Goal: Task Accomplishment & Management: Manage account settings

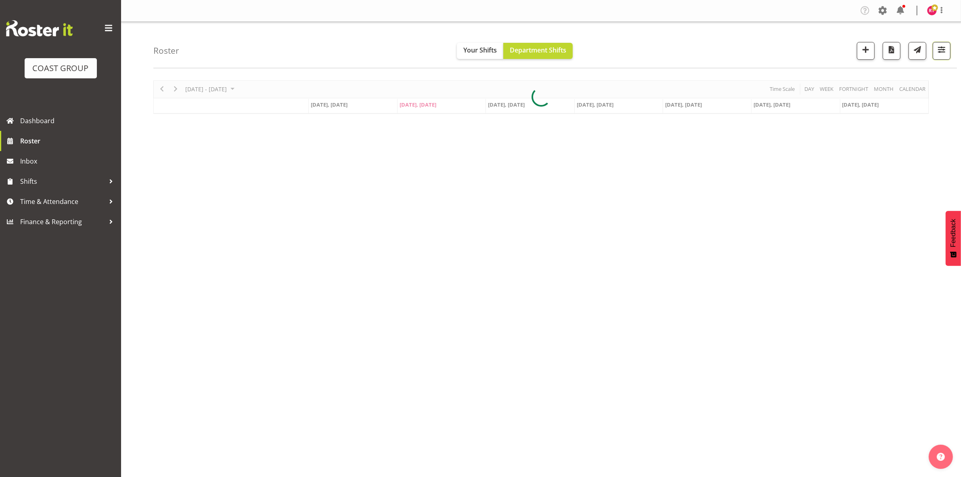
click at [941, 51] on span "button" at bounding box center [942, 49] width 10 height 10
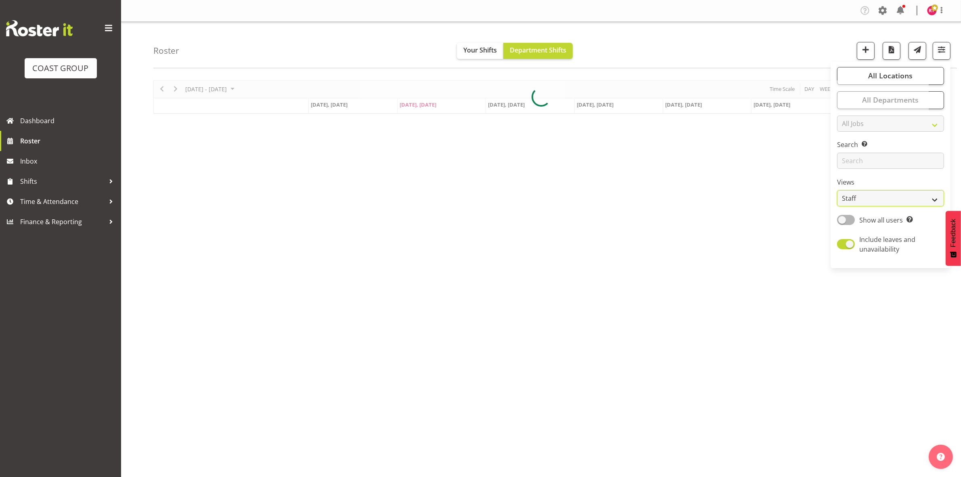
click at [879, 199] on select "Staff Role Shift - Horizontal Shift - Vertical Staff - Location" at bounding box center [890, 198] width 107 height 16
select select "shift"
click at [838, 190] on select "Staff Role Shift - Horizontal Shift - Vertical Staff - Location" at bounding box center [890, 198] width 107 height 16
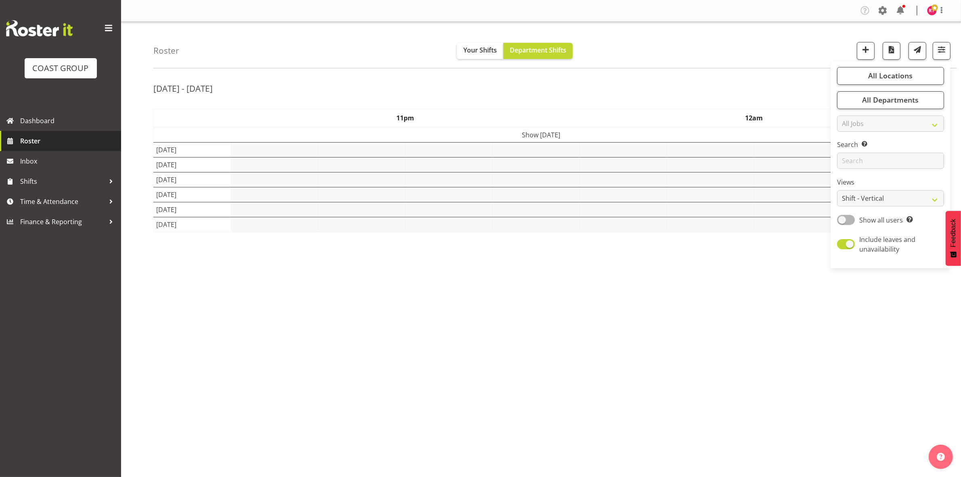
drag, startPoint x: 33, startPoint y: 139, endPoint x: 185, endPoint y: 157, distance: 152.9
click at [34, 138] on span "Roster" at bounding box center [68, 141] width 97 height 12
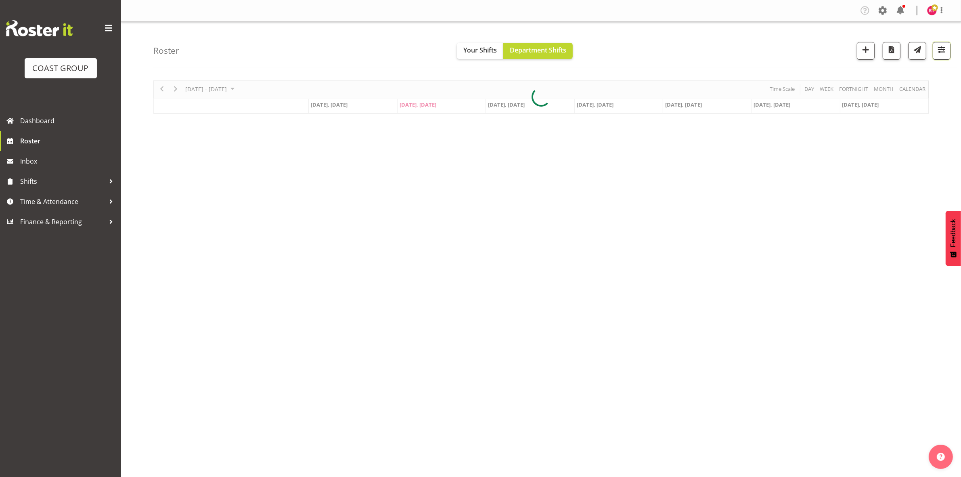
click at [948, 55] on button "button" at bounding box center [942, 51] width 18 height 18
click at [912, 189] on div "Views Staff Role Shift - Horizontal Shift - Vertical Staff - Location" at bounding box center [890, 191] width 107 height 29
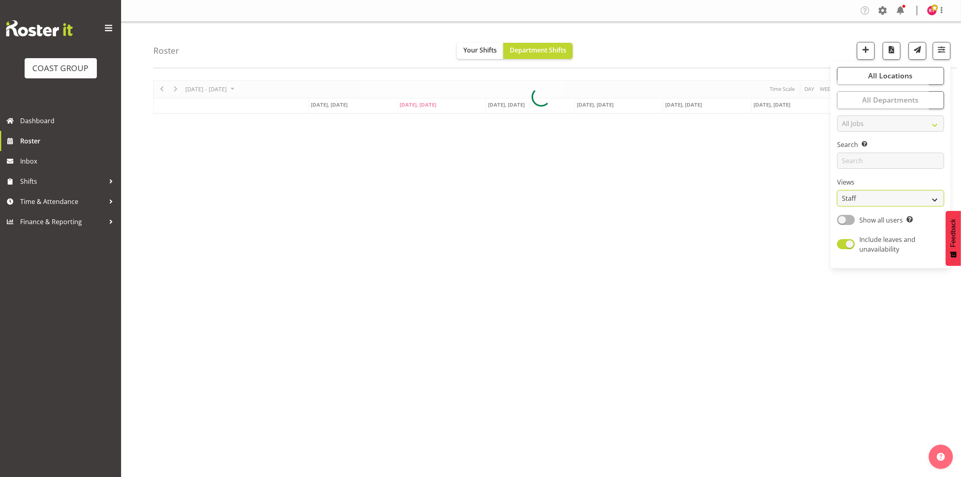
drag, startPoint x: 914, startPoint y: 197, endPoint x: 913, endPoint y: 202, distance: 5.4
click at [914, 197] on select "Staff Role Shift - Horizontal Shift - Vertical Staff - Location" at bounding box center [890, 198] width 107 height 16
select select "shift"
click at [838, 190] on select "Staff Role Shift - Horizontal Shift - Vertical Staff - Location" at bounding box center [890, 198] width 107 height 16
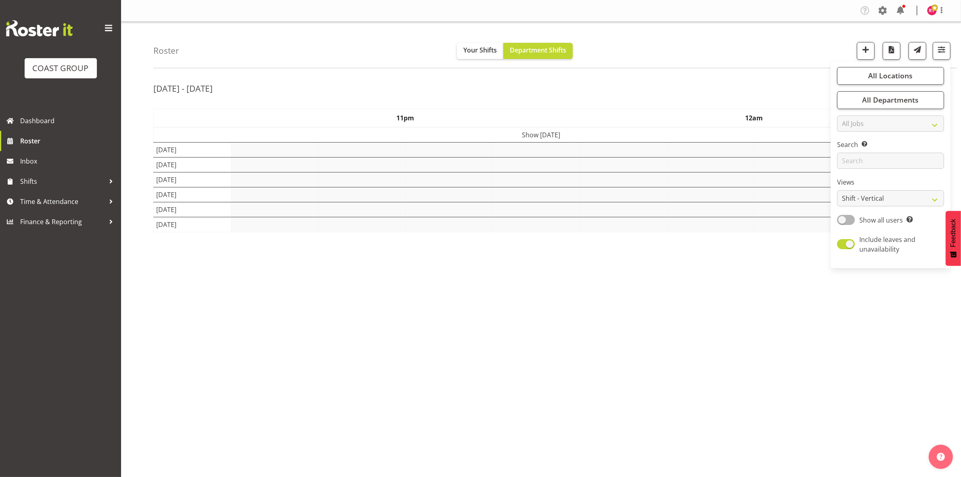
click at [665, 76] on div "Aug 11th - 17th, 2025 August 11 - 17, 2025 Today Day Week Fortnight Month calen…" at bounding box center [557, 235] width 808 height 323
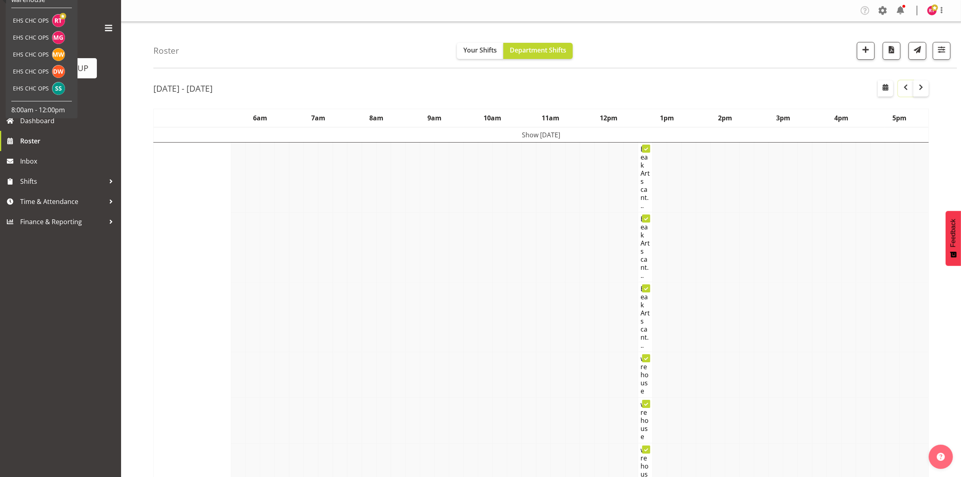
click at [903, 88] on span "button" at bounding box center [906, 87] width 10 height 10
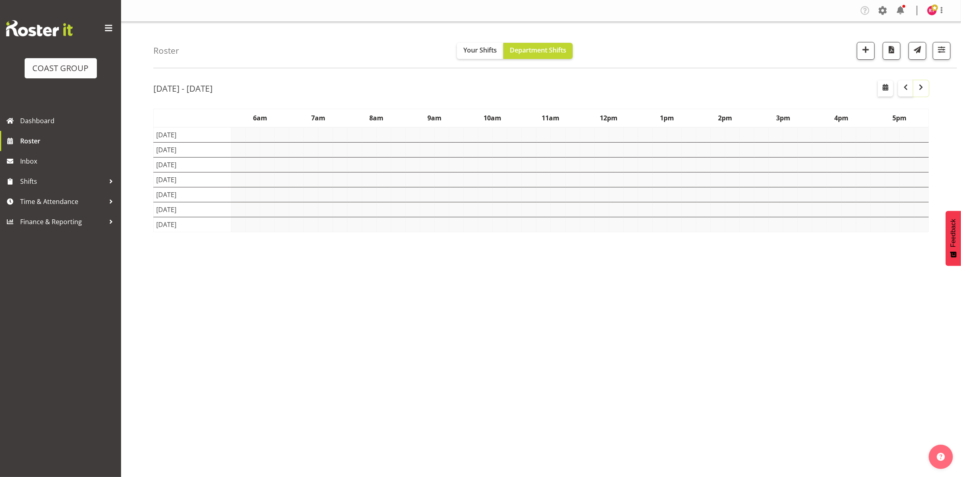
click at [920, 91] on span "button" at bounding box center [921, 87] width 10 height 10
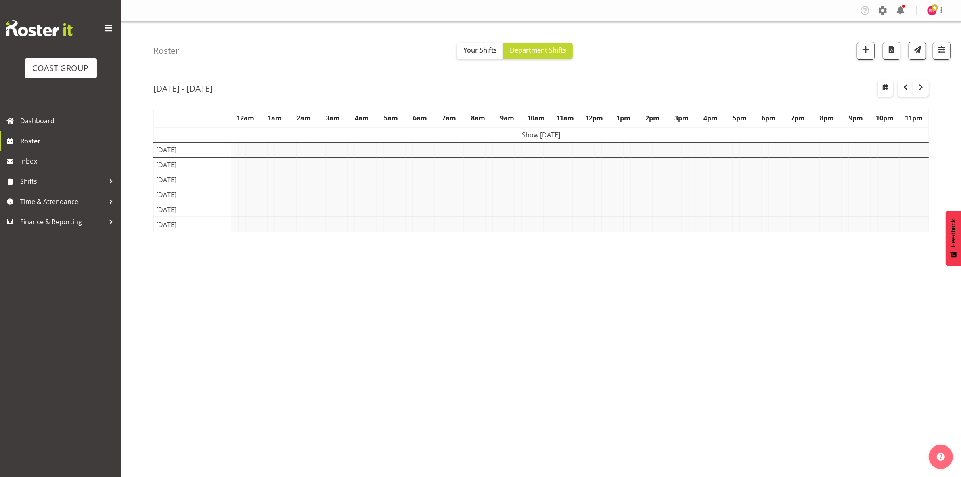
click at [558, 96] on div "[DATE] - [DATE]" at bounding box center [541, 89] width 776 height 19
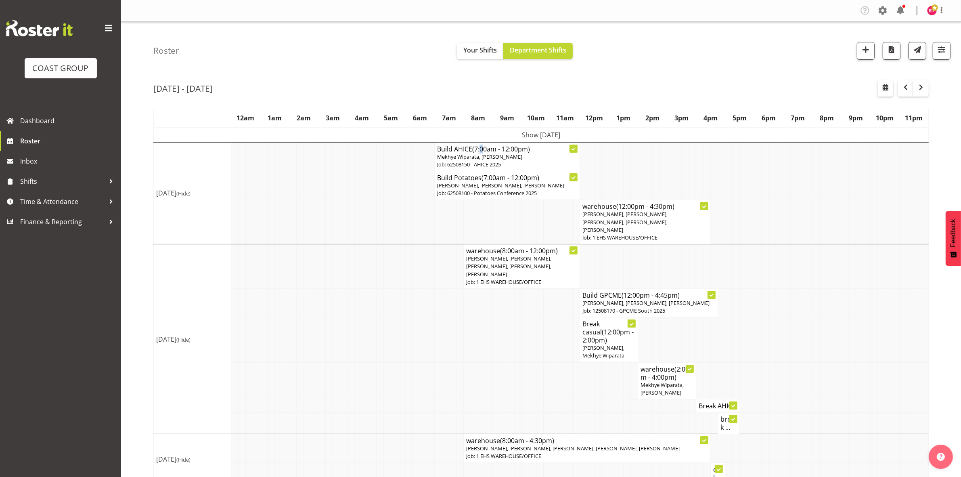
click at [484, 152] on span "(7:00am - 12:00pm)" at bounding box center [501, 149] width 58 height 9
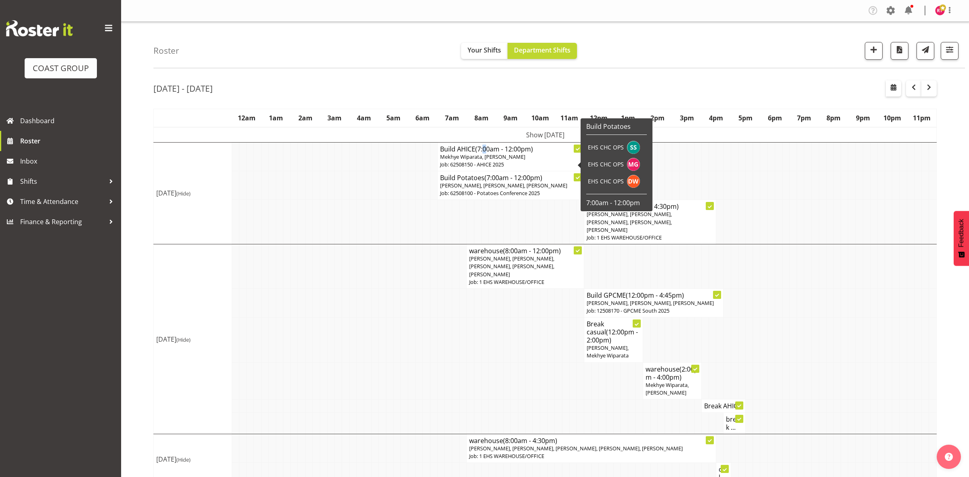
select select
select select "7"
select select "2025"
select select "12"
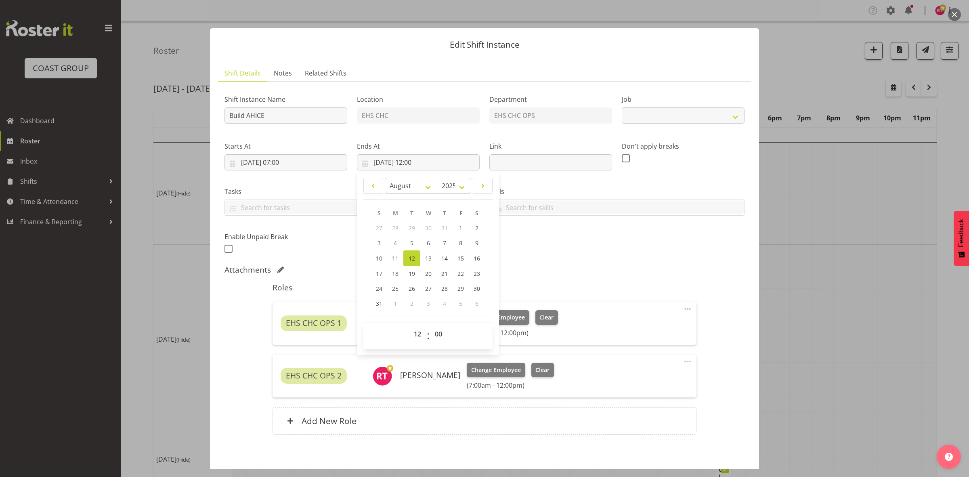
select select "10470"
click at [580, 259] on div "Shift Instance Name Build AHICE Location EHS CHC Department EHS CHC OPS Job Cre…" at bounding box center [485, 171] width 530 height 177
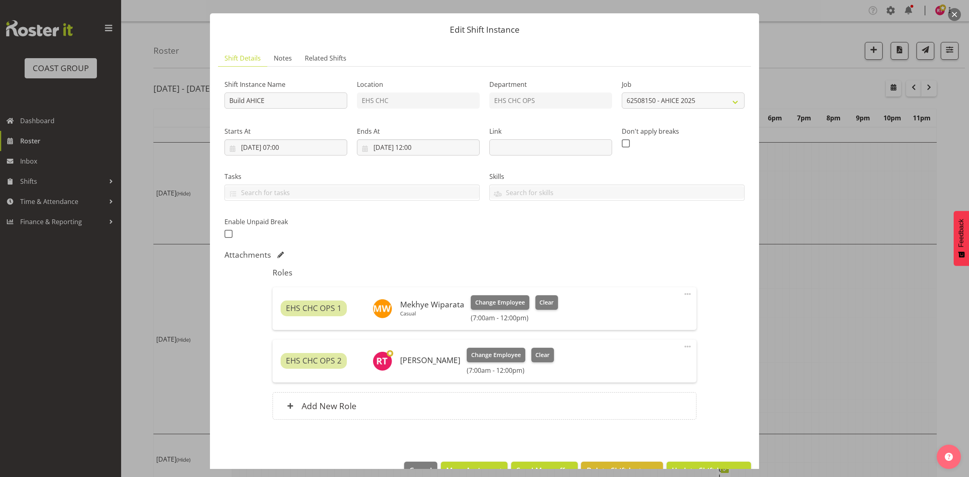
scroll to position [38, 0]
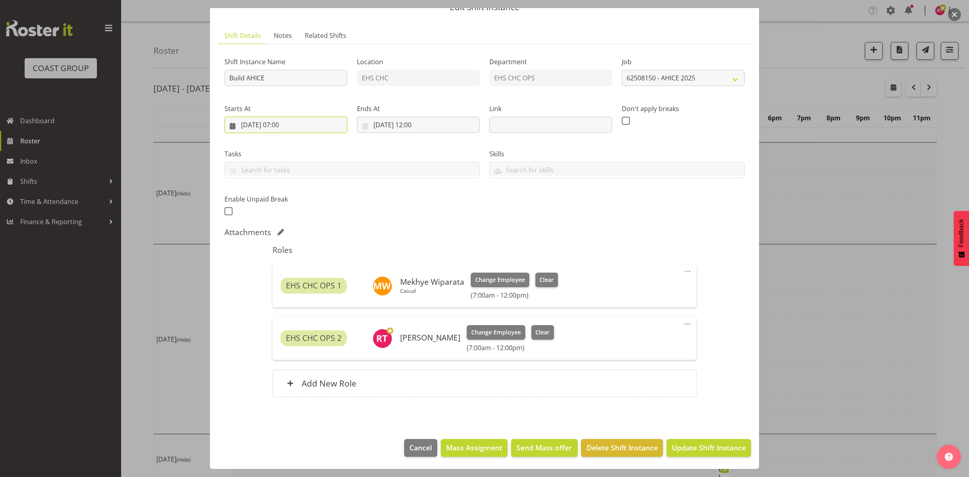
click at [283, 124] on input "12/08/2025, 07:00" at bounding box center [285, 125] width 123 height 16
click at [291, 296] on select "00 01 02 03 04 05 06 07 08 09 10 11 12 13 14 15 16 17 18 19 20 21 22 23" at bounding box center [286, 296] width 18 height 16
select select "6"
click at [277, 288] on select "00 01 02 03 04 05 06 07 08 09 10 11 12 13 14 15 16 17 18 19 20 21 22 23" at bounding box center [286, 296] width 18 height 16
type input "12/08/2025, 06:00"
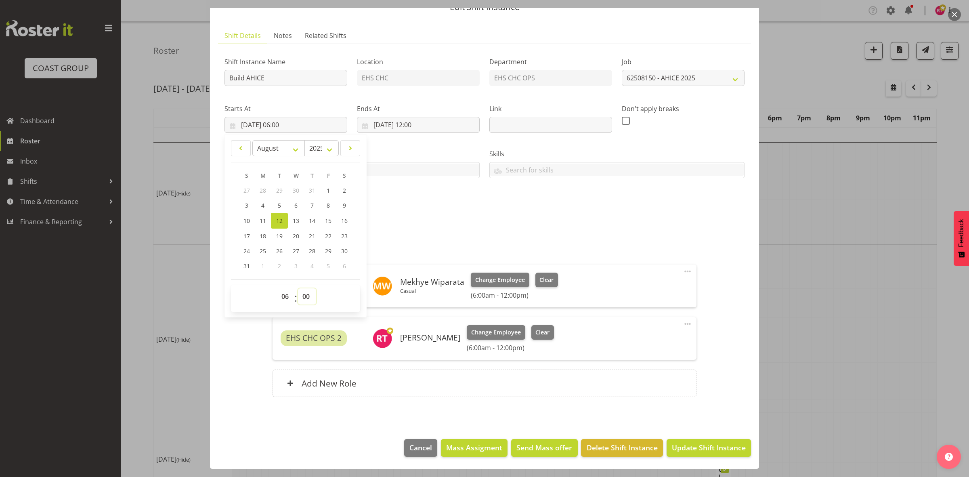
click at [308, 295] on select "00 01 02 03 04 05 06 07 08 09 10 11 12 13 14 15 16 17 18 19 20 21 22 23 24 25 2…" at bounding box center [307, 296] width 18 height 16
select select "30"
click at [298, 288] on select "00 01 02 03 04 05 06 07 08 09 10 11 12 13 14 15 16 17 18 19 20 21 22 23 24 25 2…" at bounding box center [307, 296] width 18 height 16
type input "12/08/2025, 06:30"
click at [429, 214] on div "Shift Instance Name Build AHICE Location EHS CHC Department EHS CHC OPS Job Cre…" at bounding box center [485, 134] width 530 height 177
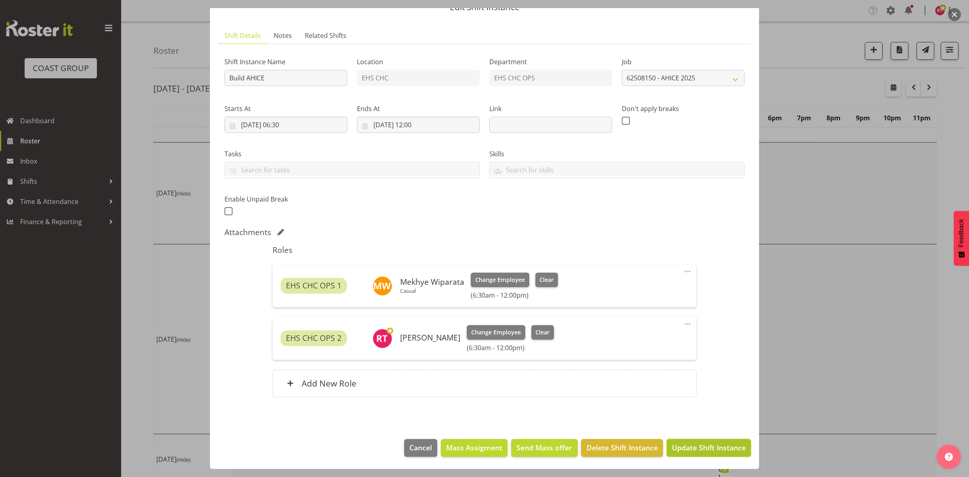
click at [702, 445] on span "Update Shift Instance" at bounding box center [709, 447] width 74 height 10
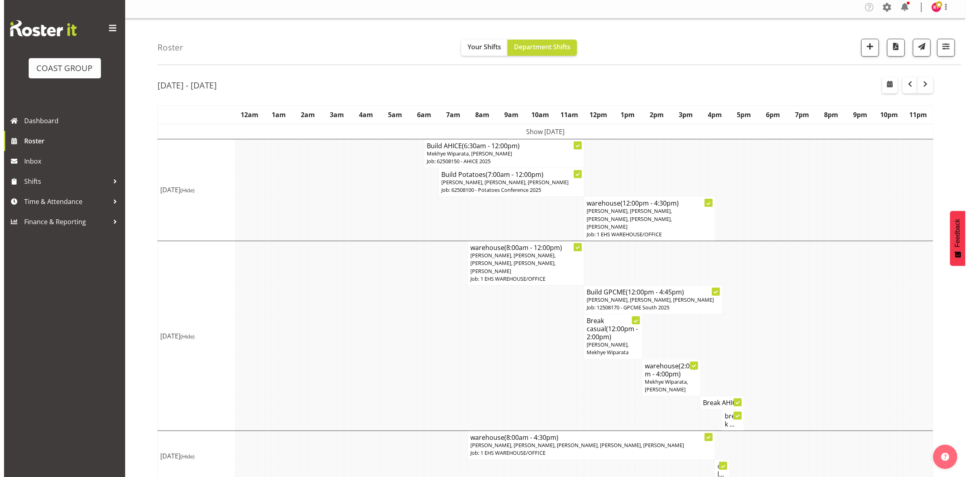
scroll to position [0, 0]
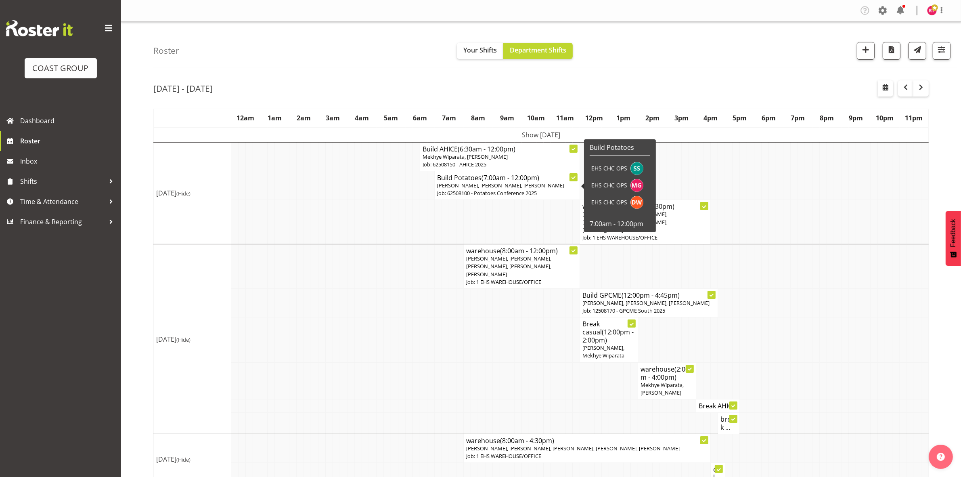
click at [472, 192] on p "Job: 62508100 - Potatoes Conference 2025" at bounding box center [507, 193] width 140 height 8
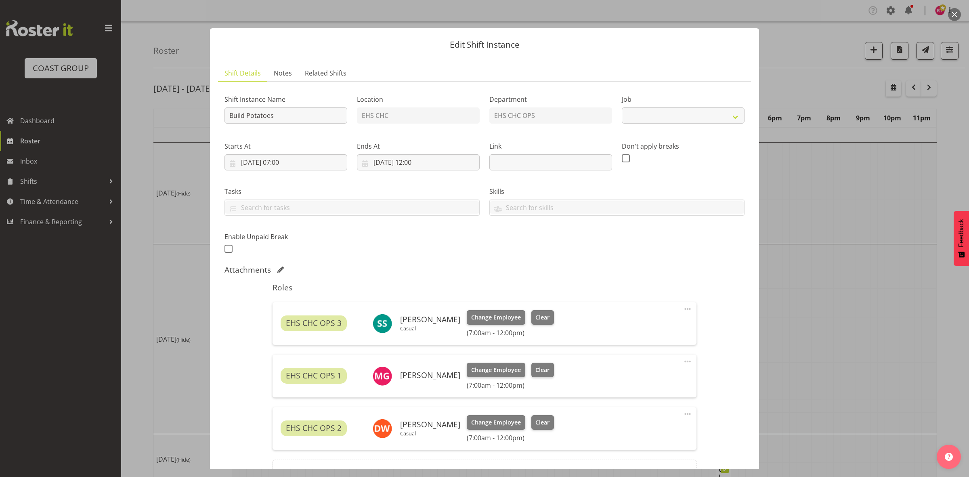
select select "9561"
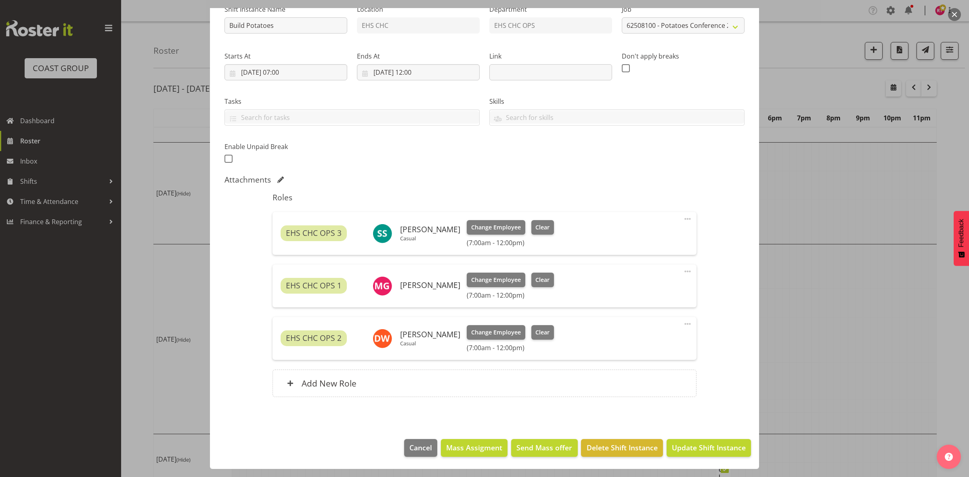
click at [683, 272] on span at bounding box center [688, 271] width 10 height 10
click at [636, 289] on link "Edit" at bounding box center [654, 289] width 78 height 15
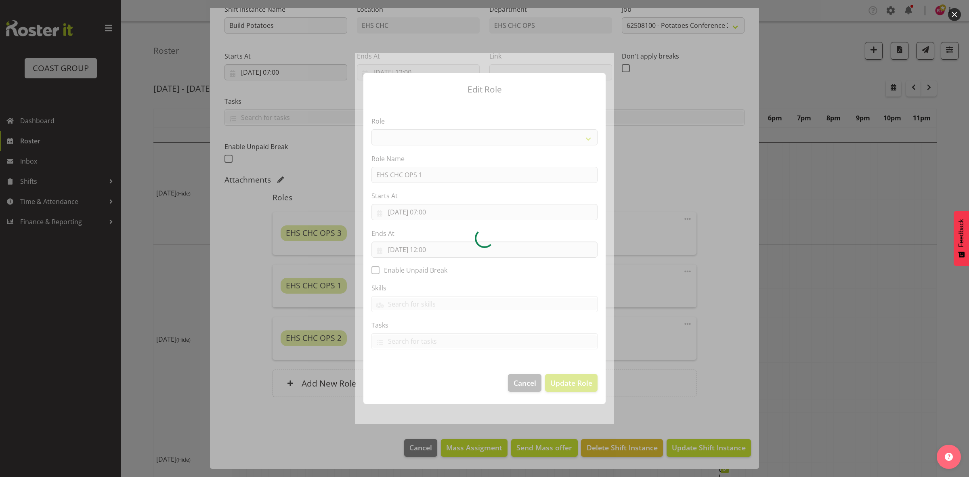
select select "192"
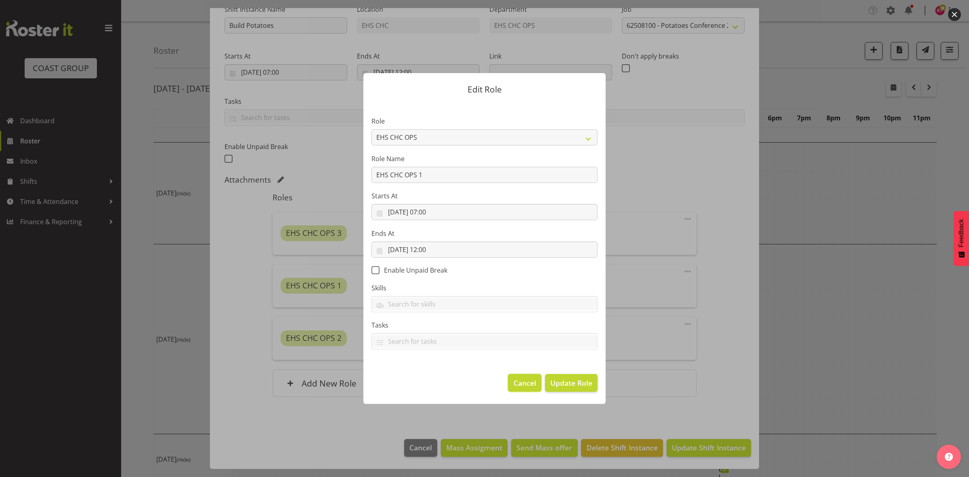
click at [521, 377] on span "Cancel" at bounding box center [525, 382] width 23 height 10
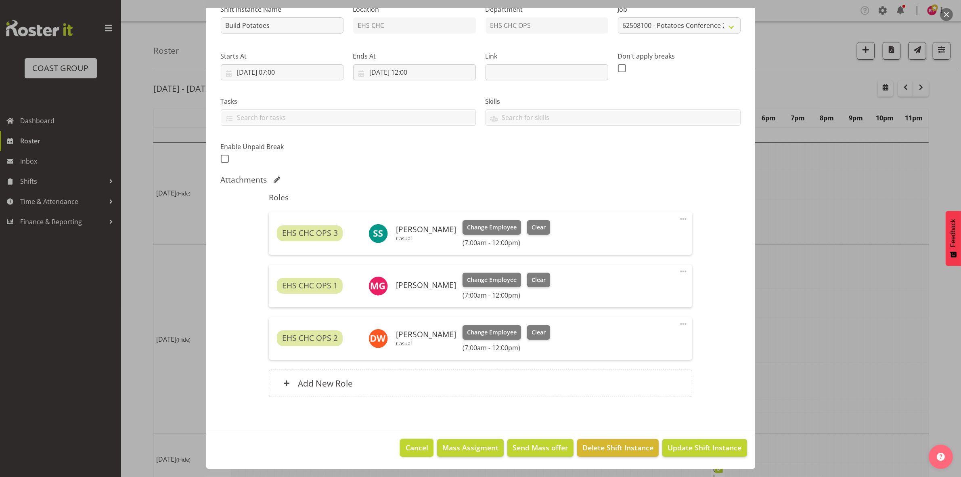
click at [415, 444] on span "Cancel" at bounding box center [417, 447] width 23 height 10
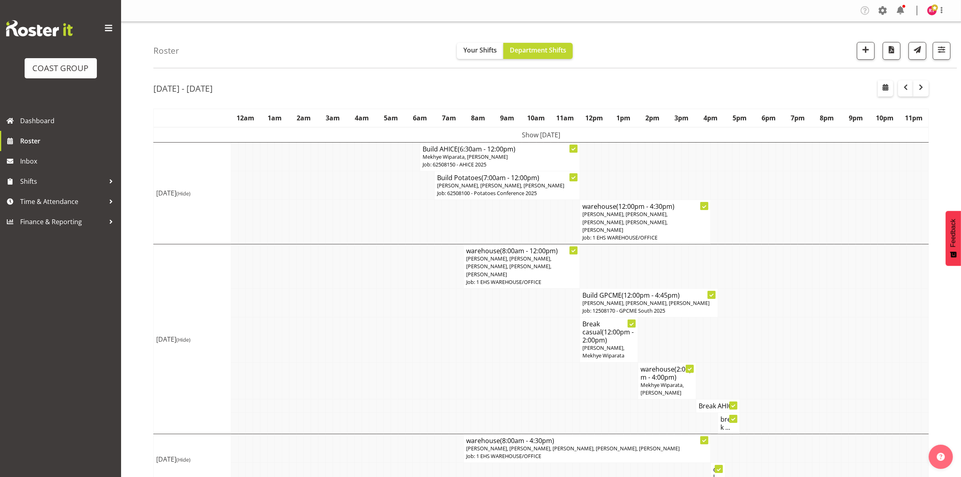
click at [614, 128] on td "Show Mon 11th Aug 2025" at bounding box center [541, 134] width 775 height 15
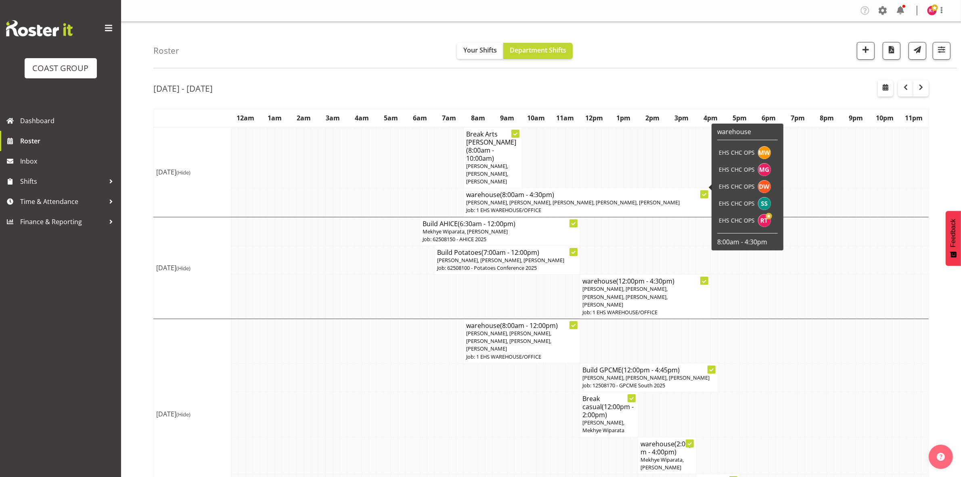
click at [506, 199] on span "Martin Gorzeman, David Wiseman, Shatif Ssendi, Reuben Bowe, Mekhye Wiparata" at bounding box center [573, 202] width 214 height 7
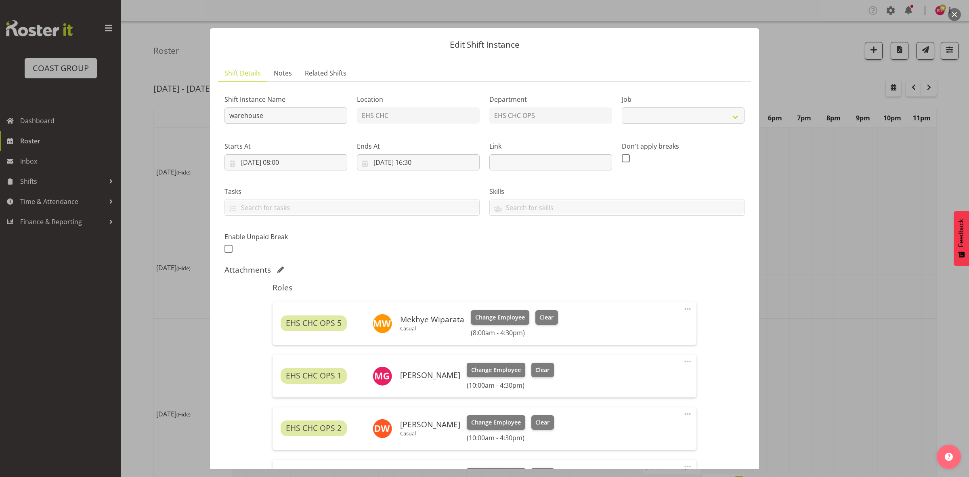
select select "69"
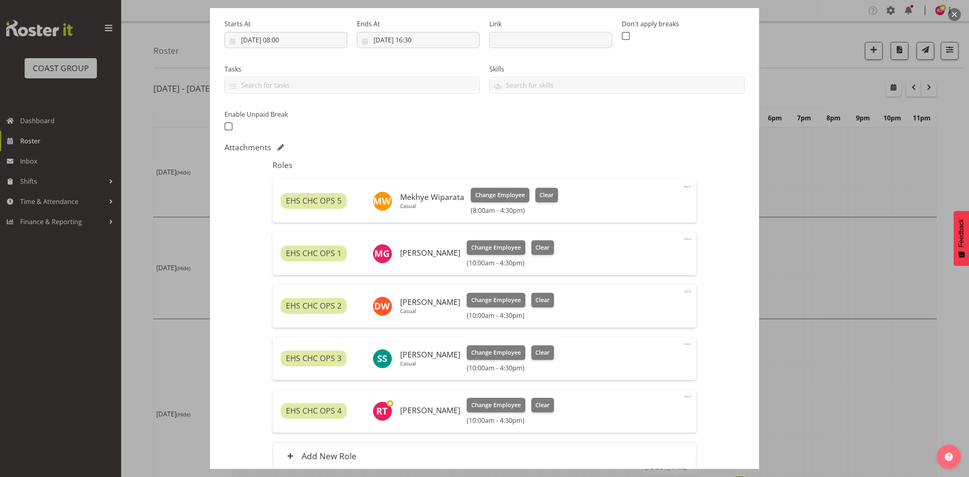
scroll to position [195, 0]
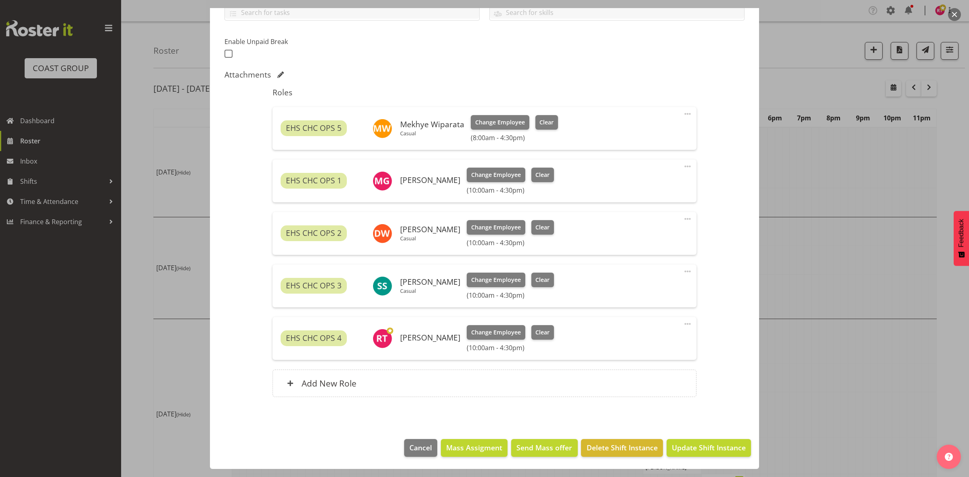
click at [683, 324] on span at bounding box center [688, 324] width 10 height 10
click at [642, 338] on link "Edit" at bounding box center [654, 341] width 78 height 15
select select "7"
select select "2025"
select select "16"
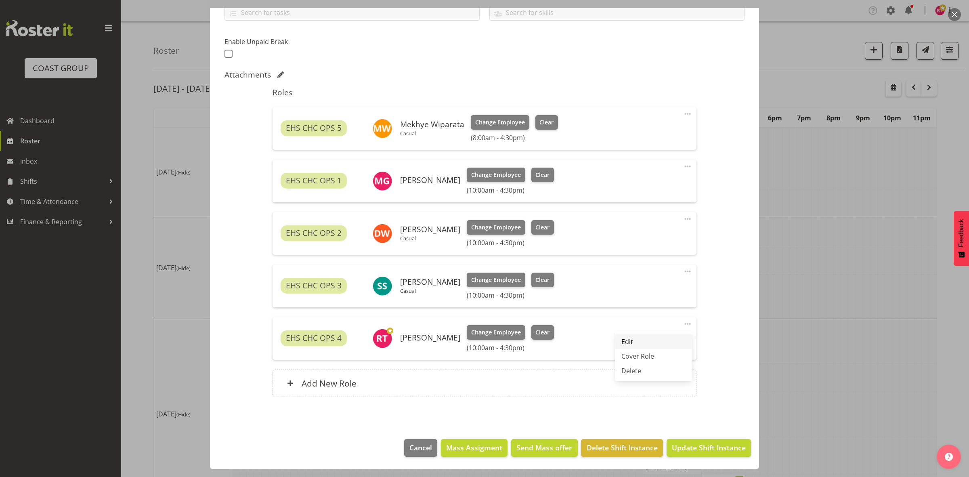
select select "30"
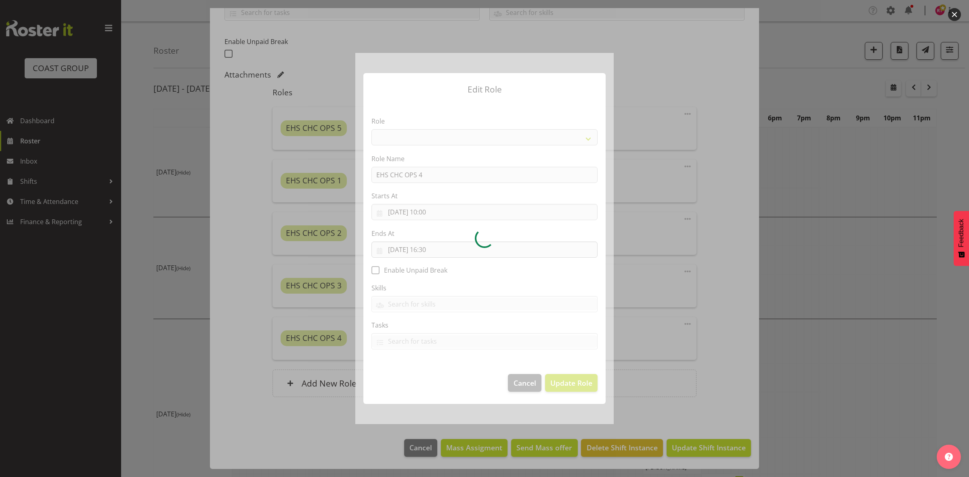
select select "192"
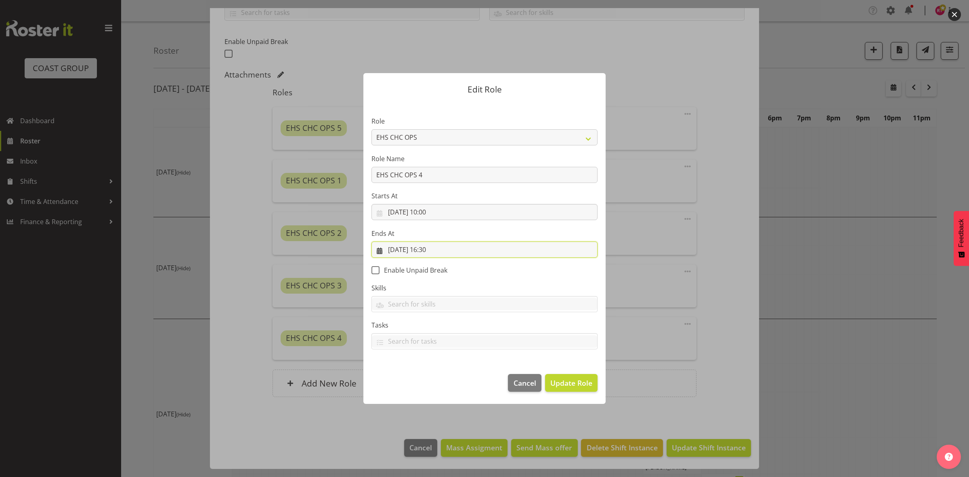
click at [437, 250] on input "11/08/2025, 16:30" at bounding box center [484, 249] width 226 height 16
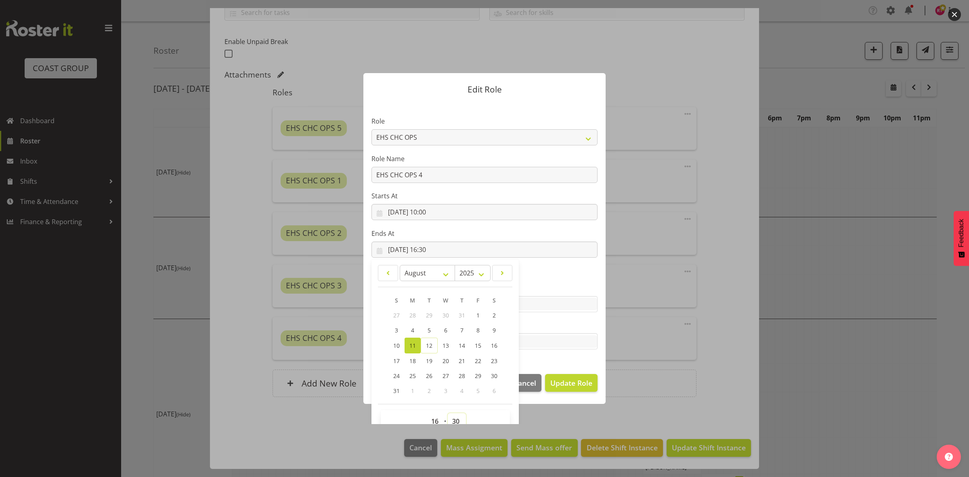
drag, startPoint x: 449, startPoint y: 417, endPoint x: 452, endPoint y: 409, distance: 8.3
click at [449, 417] on select "00 01 02 03 04 05 06 07 08 09 10 11 12 13 14 15 16 17 18 19 20 21 22 23 24 25 2…" at bounding box center [457, 421] width 18 height 16
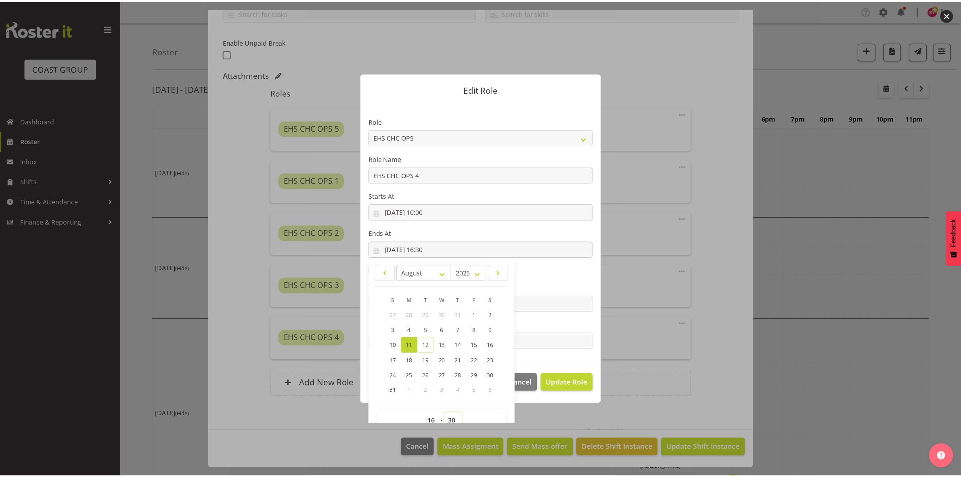
scroll to position [5, 0]
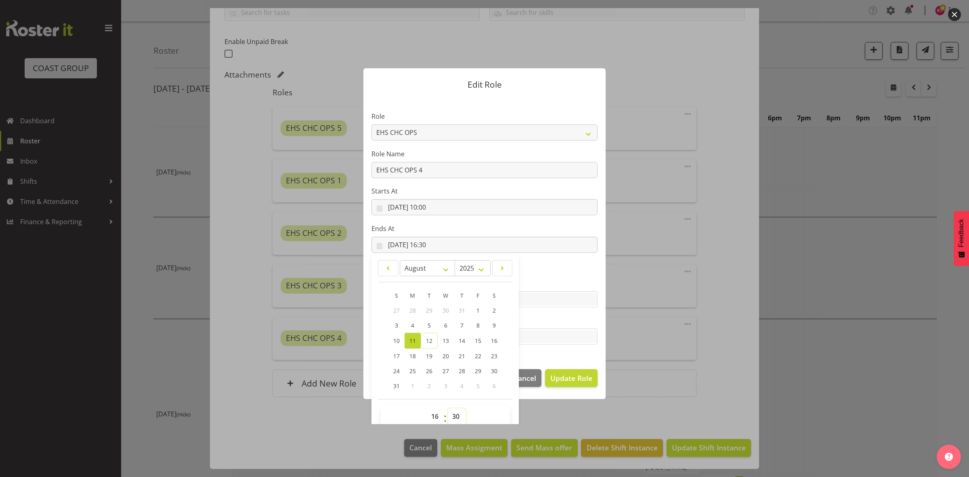
select select "0"
click at [448, 408] on select "00 01 02 03 04 05 06 07 08 09 10 11 12 13 14 15 16 17 18 19 20 21 22 23 24 25 2…" at bounding box center [457, 416] width 18 height 16
type input "11/08/2025, 16:00"
click at [574, 377] on span "Update Role" at bounding box center [571, 378] width 42 height 10
select select
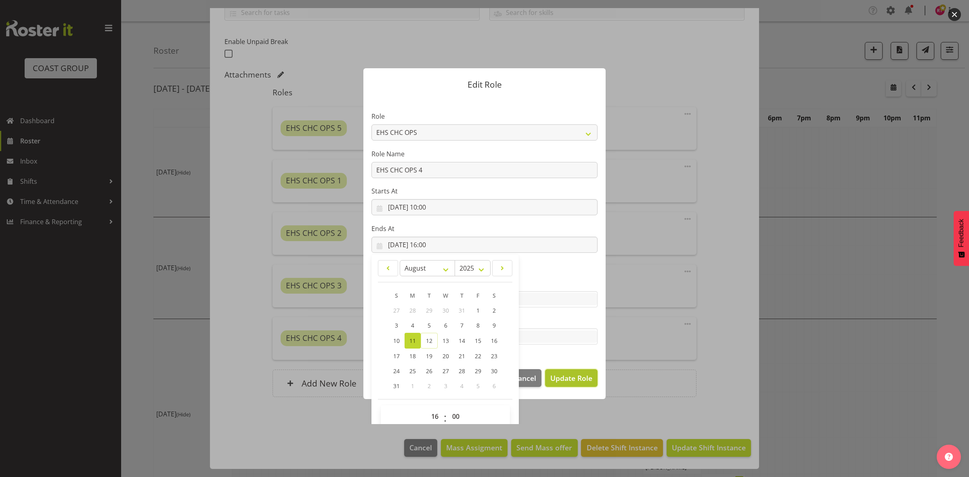
select select
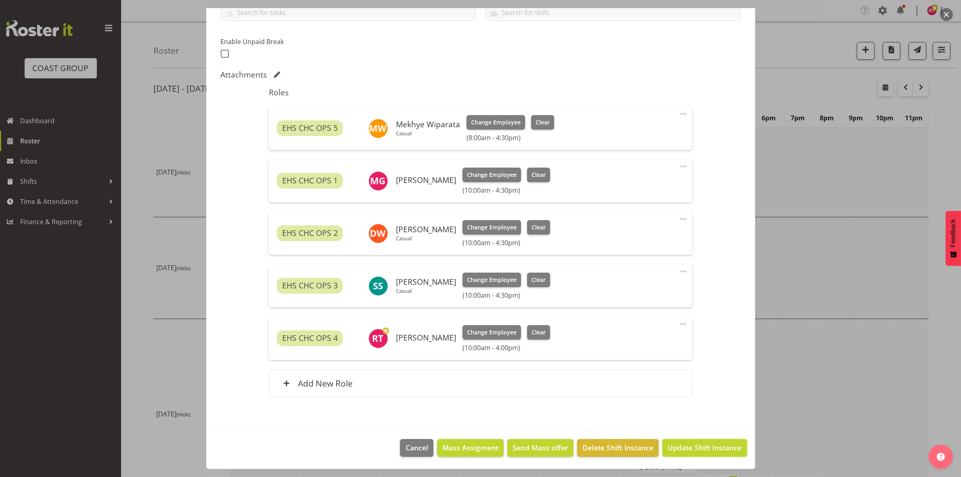
click at [695, 447] on span "Update Shift Instance" at bounding box center [705, 447] width 74 height 10
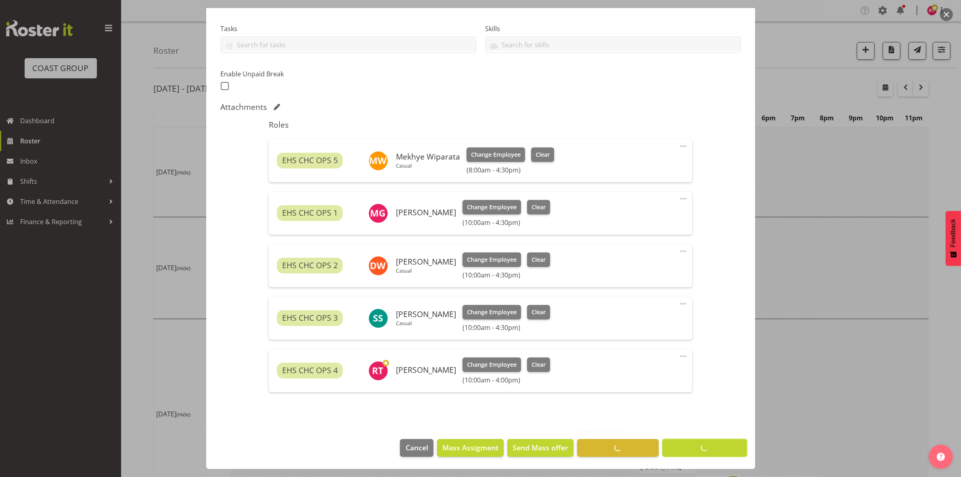
scroll to position [163, 0]
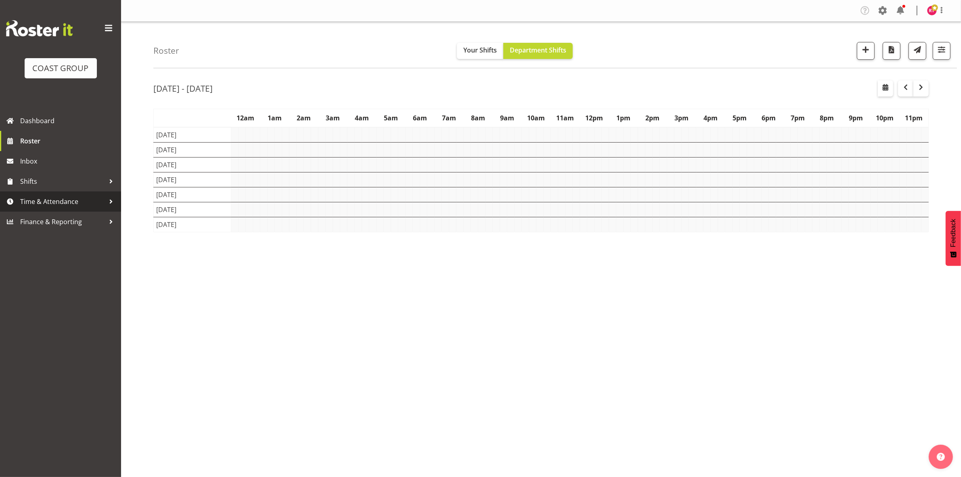
click at [45, 200] on span "Time & Attendance" at bounding box center [62, 201] width 85 height 12
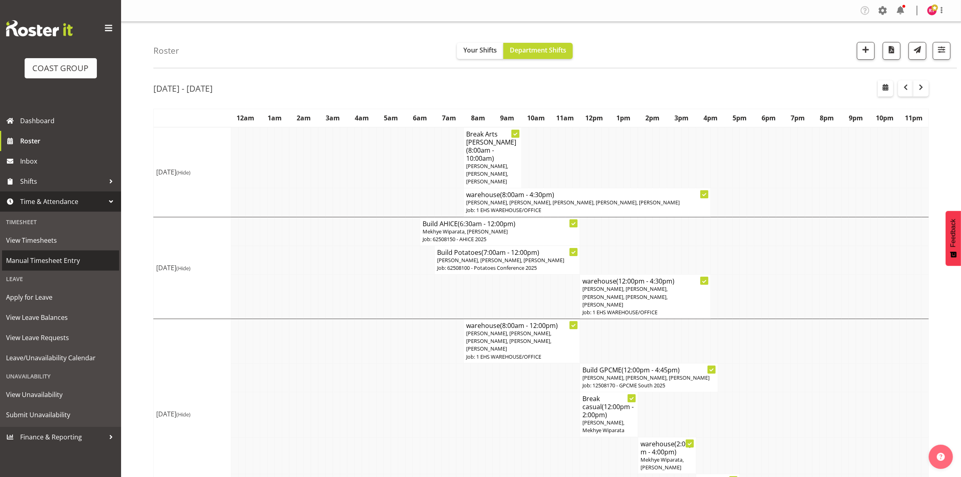
click at [53, 260] on span "Manual Timesheet Entry" at bounding box center [60, 260] width 109 height 12
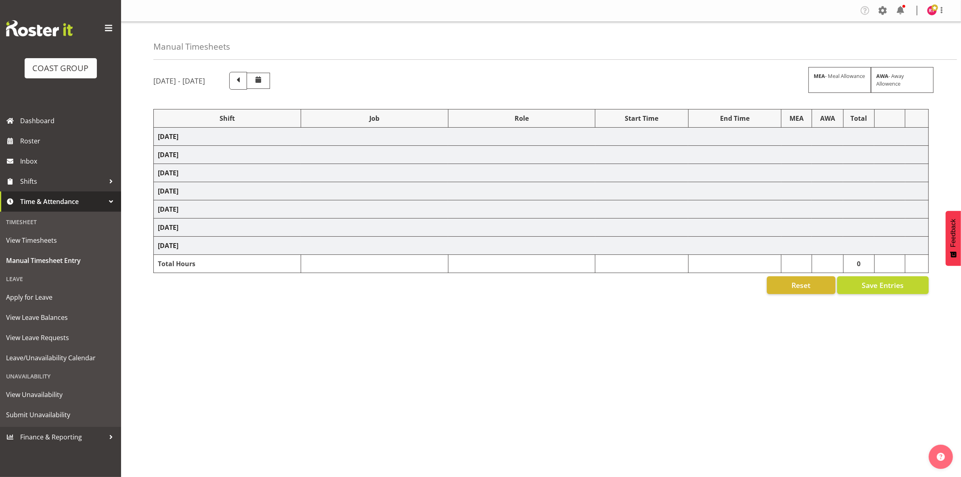
select select "80010"
select select "9602"
select select "80011"
select select "69"
select select "80012"
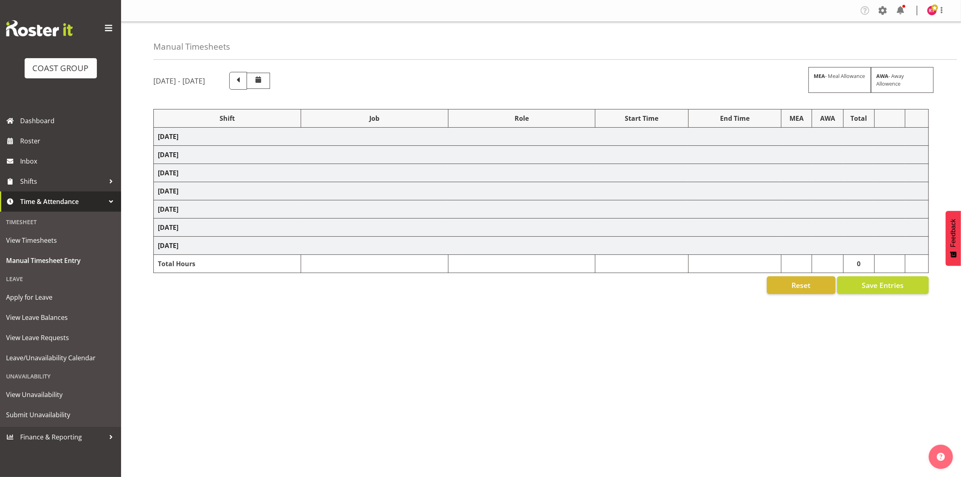
select select "9602"
select select "80017"
select select "9195"
select select "80018"
select select "69"
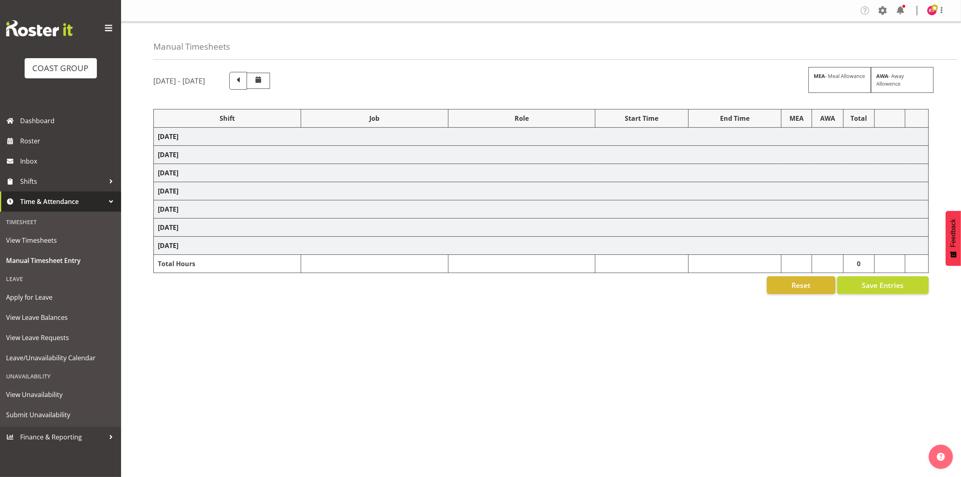
select select "80021"
select select "9602"
select select "80025"
select select "9195"
select select "80027"
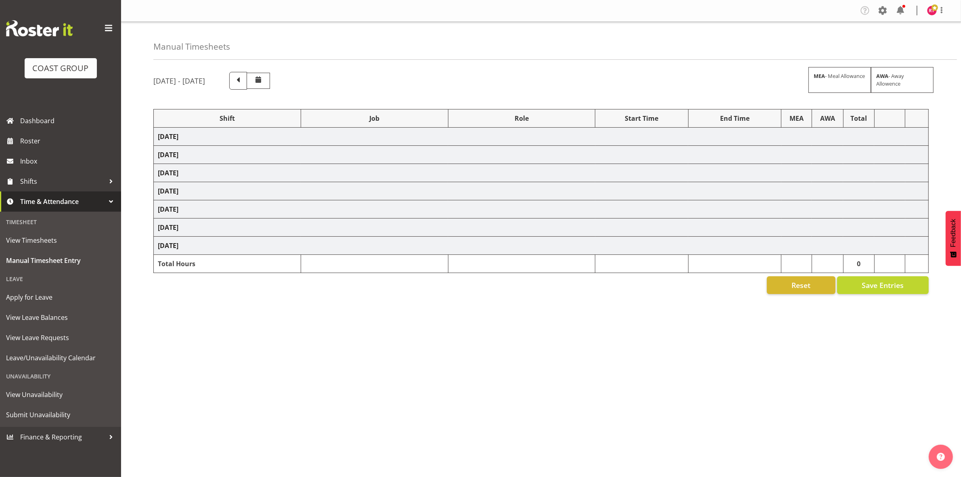
select select "69"
select select "80030"
select select "69"
select select "80028"
select select "10470"
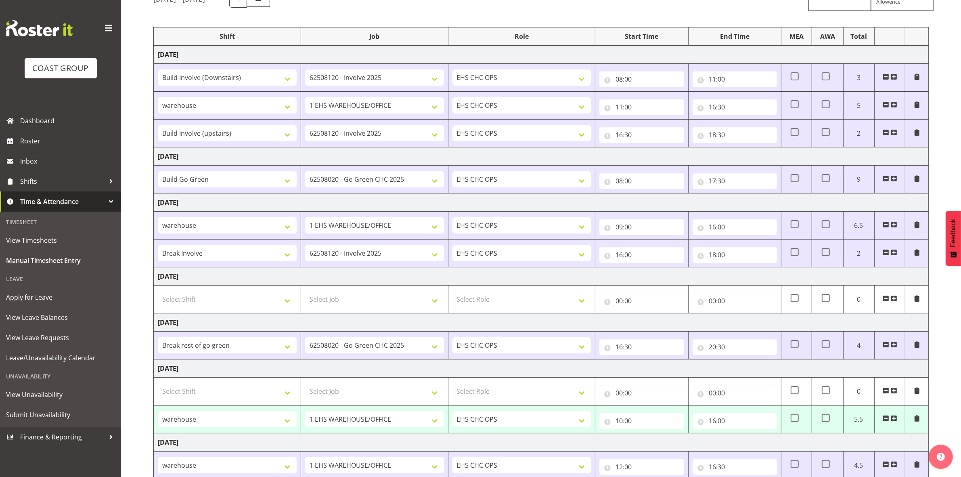
scroll to position [168, 0]
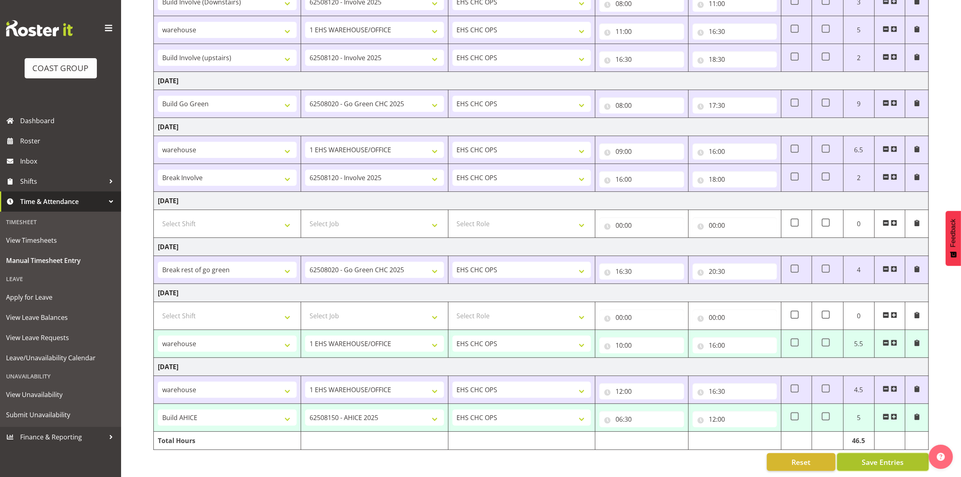
click at [860, 455] on button "Save Entries" at bounding box center [883, 462] width 92 height 18
select select "80027"
select select "69"
type input "10:00"
type input "16:00"
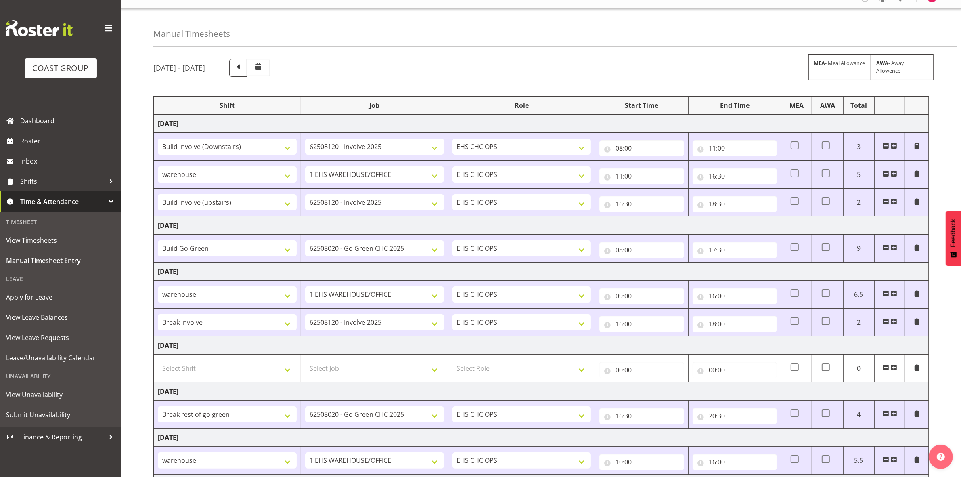
scroll to position [0, 0]
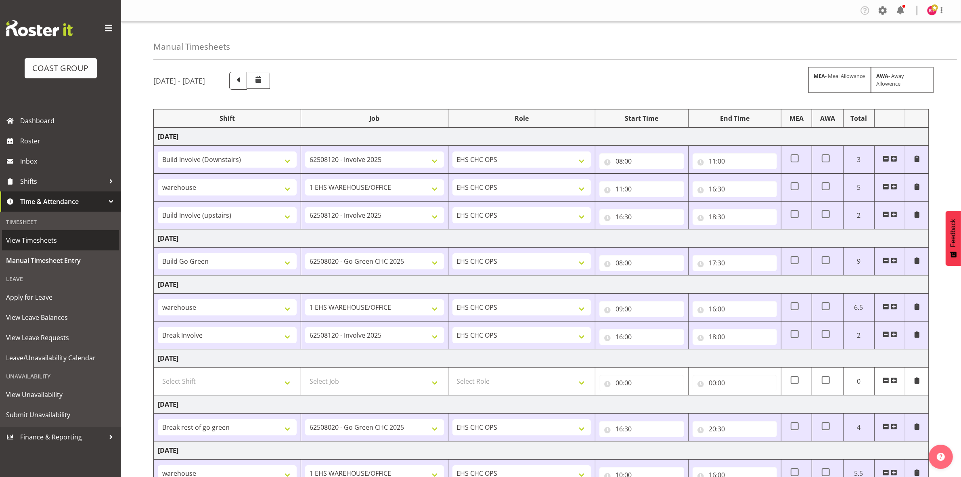
click at [44, 241] on span "View Timesheets" at bounding box center [60, 240] width 109 height 12
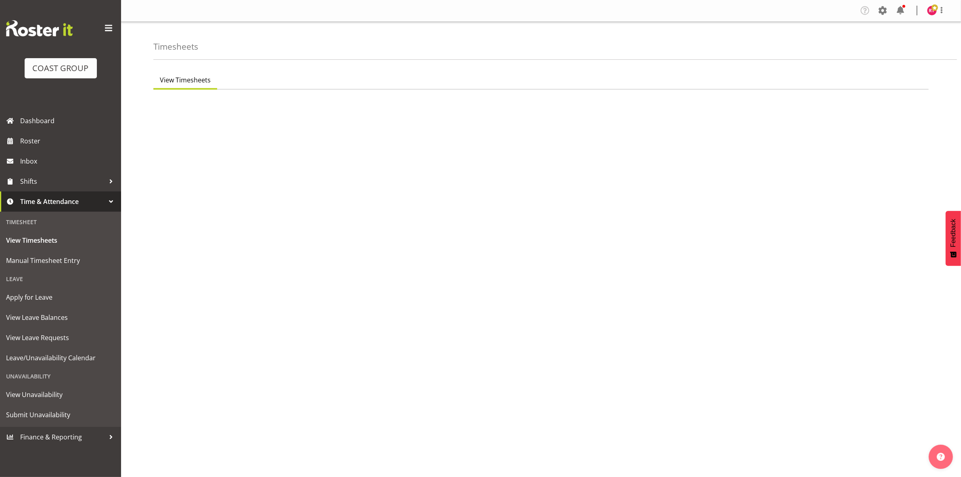
select select "7"
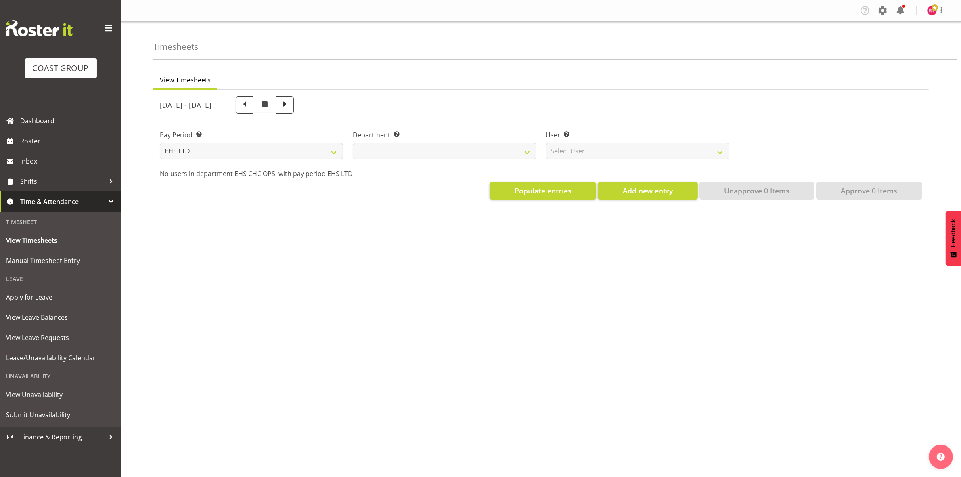
select select
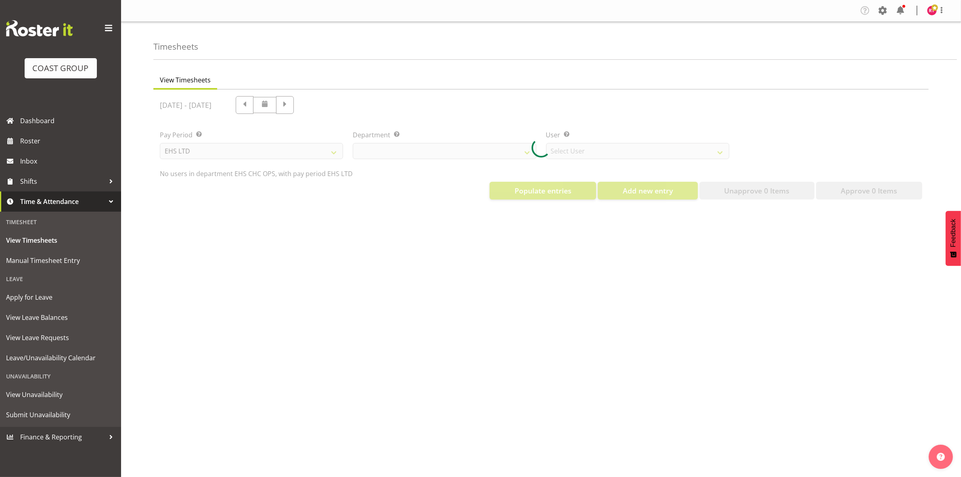
select select "11515"
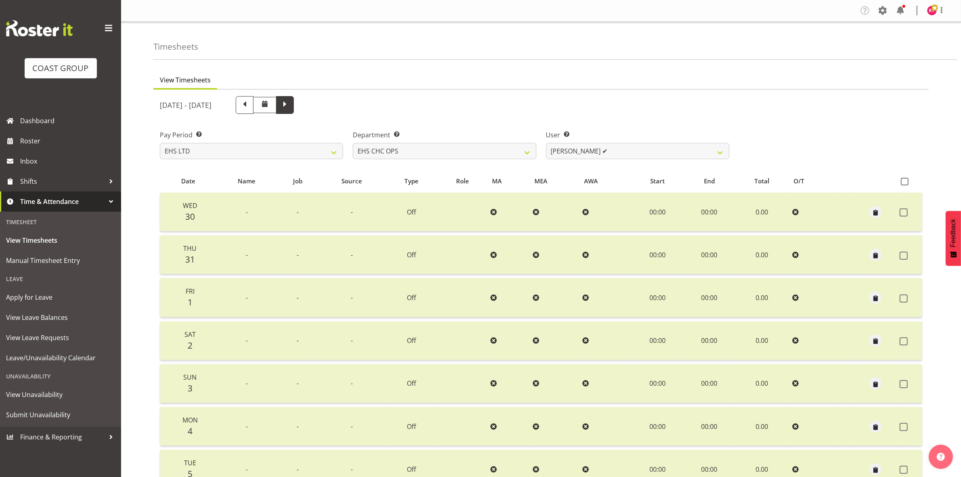
click at [290, 105] on span at bounding box center [285, 104] width 10 height 10
select select
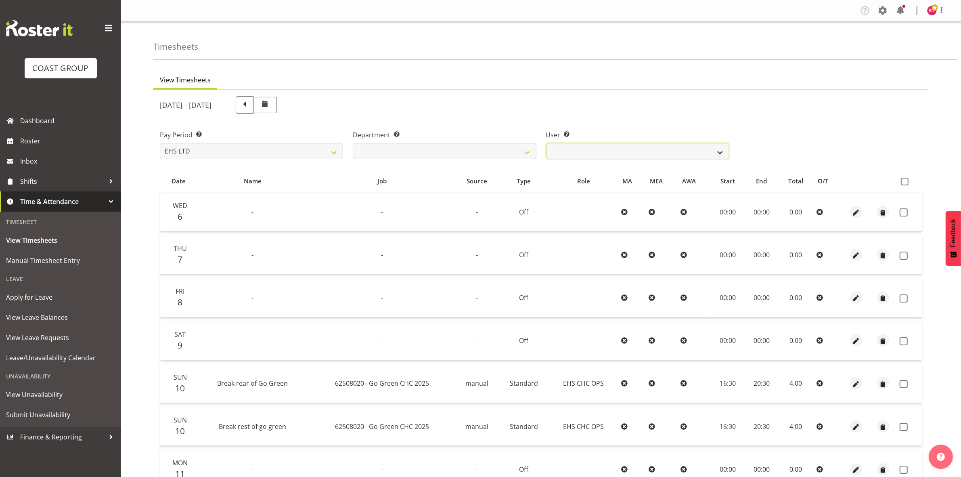
drag, startPoint x: 617, startPoint y: 147, endPoint x: 615, endPoint y: 155, distance: 8.3
click at [617, 147] on select "Aminio Fonongaloa-Lolohea ❌ David Wiseman ❌ George Unsworth ❌ Keegan Thomas ❌ M…" at bounding box center [637, 151] width 183 height 16
click at [546, 143] on select "Aminio Fonongaloa-Lolohea ❌ David Wiseman ❌ George Unsworth ❌ Keegan Thomas ❌ M…" at bounding box center [637, 151] width 183 height 16
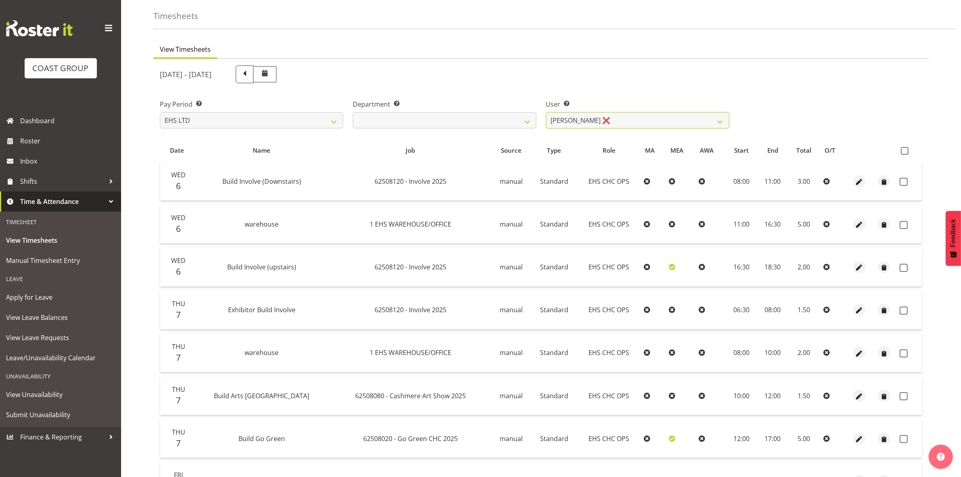
scroll to position [25, 0]
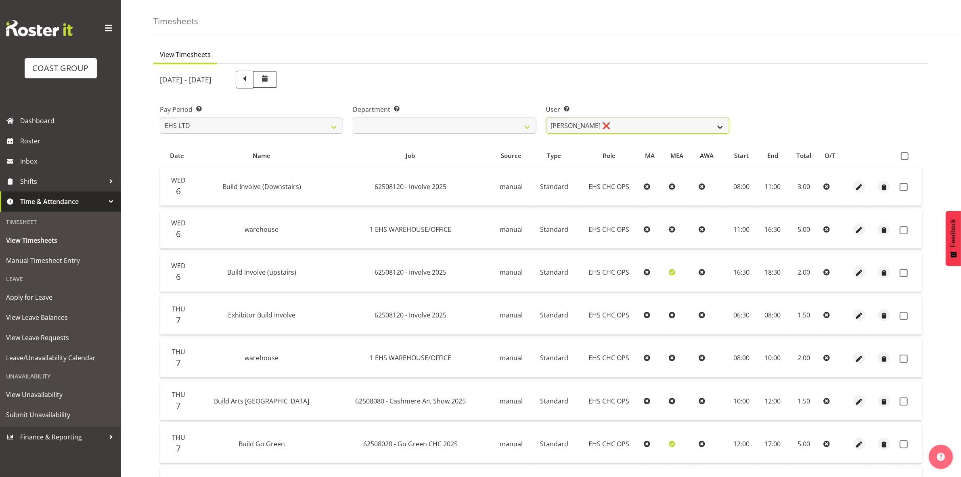
click at [621, 128] on select "Aminio Fonongaloa-Lolohea ❌ David Wiseman ❌ George Unsworth ❌ Keegan Thomas ❌ M…" at bounding box center [637, 125] width 183 height 16
click at [546, 117] on select "Aminio Fonongaloa-Lolohea ❌ David Wiseman ❌ George Unsworth ❌ Keegan Thomas ❌ M…" at bounding box center [637, 125] width 183 height 16
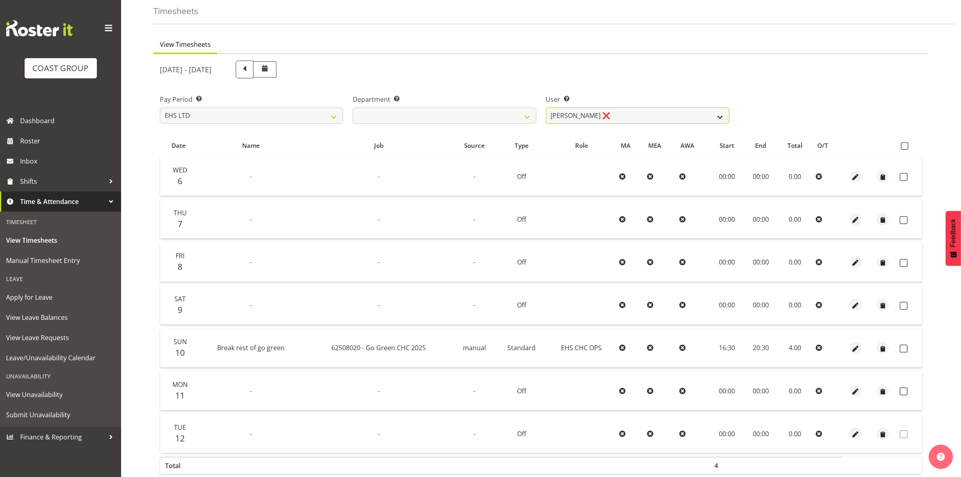
scroll to position [0, 0]
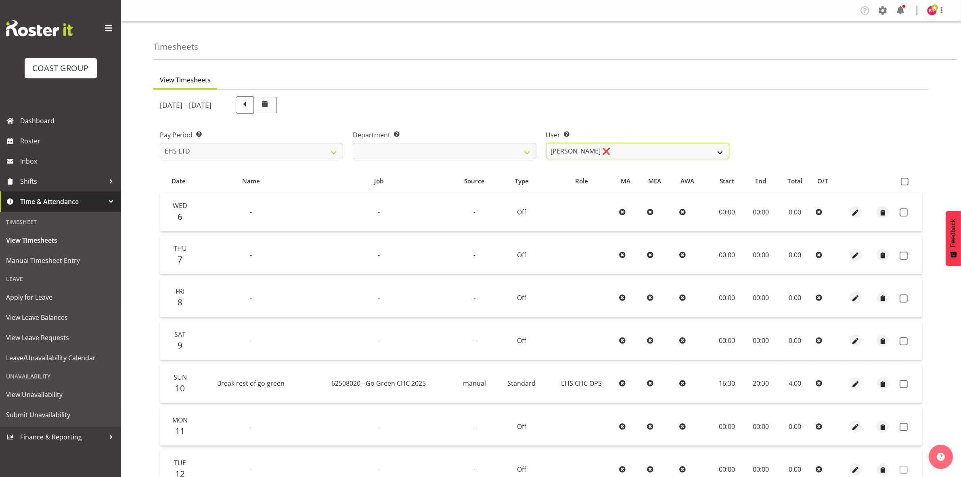
click at [602, 154] on select "Aminio Fonongaloa-Lolohea ❌ David Wiseman ❌ George Unsworth ❌ Keegan Thomas ❌ M…" at bounding box center [637, 151] width 183 height 16
click at [546, 143] on select "Aminio Fonongaloa-Lolohea ❌ David Wiseman ❌ George Unsworth ❌ Keegan Thomas ❌ M…" at bounding box center [637, 151] width 183 height 16
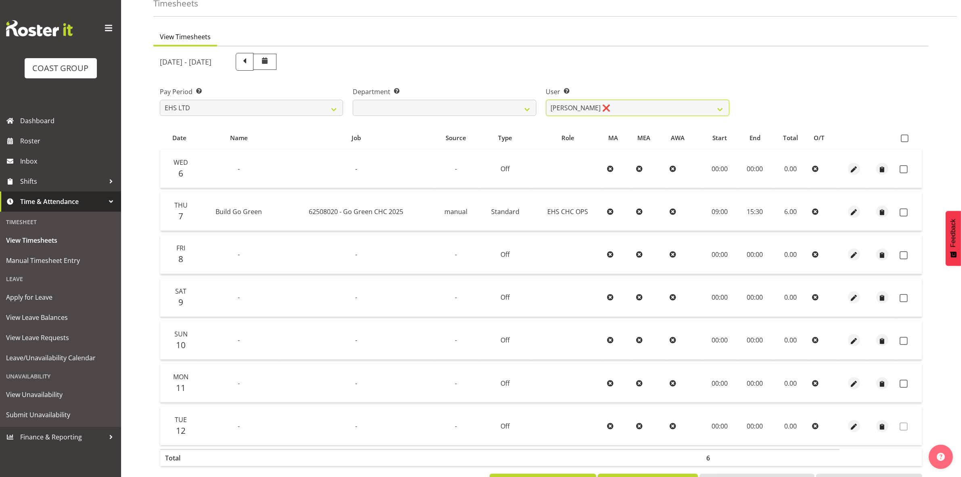
scroll to position [78, 0]
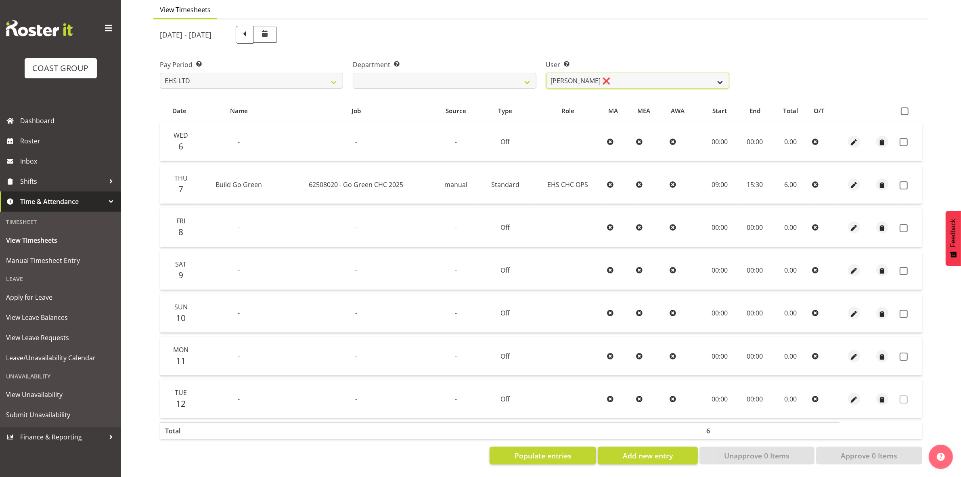
click at [650, 75] on select "Aminio Fonongaloa-Lolohea ❌ David Wiseman ❌ George Unsworth ❌ Keegan Thomas ❌ M…" at bounding box center [637, 81] width 183 height 16
click at [546, 73] on select "Aminio Fonongaloa-Lolohea ❌ David Wiseman ❌ George Unsworth ❌ Keegan Thomas ❌ M…" at bounding box center [637, 81] width 183 height 16
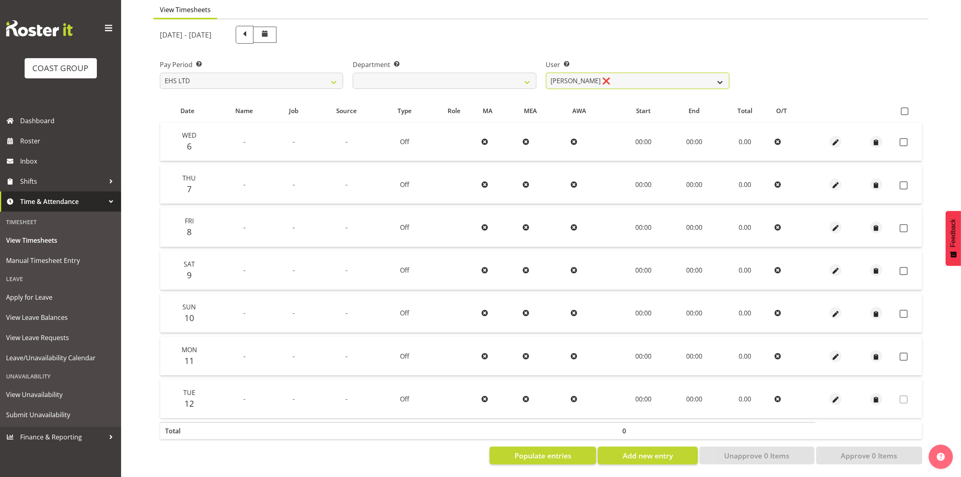
click at [619, 77] on select "Aminio Fonongaloa-Lolohea ❌ David Wiseman ❌ George Unsworth ❌ Keegan Thomas ❌ M…" at bounding box center [637, 81] width 183 height 16
click at [546, 73] on select "Aminio Fonongaloa-Lolohea ❌ David Wiseman ❌ George Unsworth ❌ Keegan Thomas ❌ M…" at bounding box center [637, 81] width 183 height 16
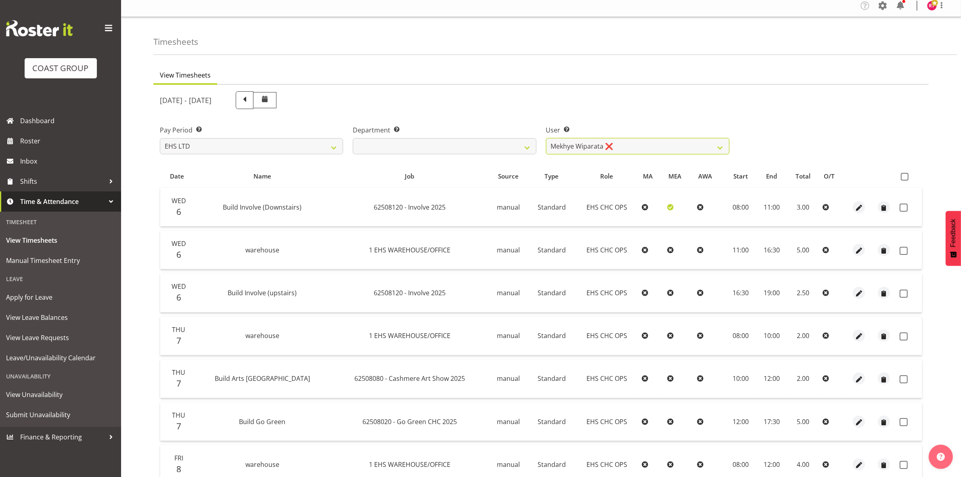
scroll to position [0, 0]
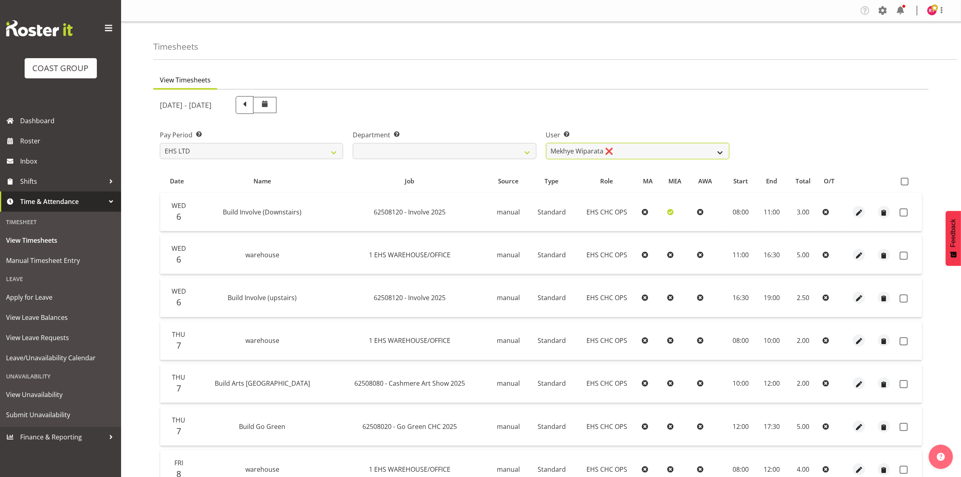
click at [655, 152] on select "Aminio Fonongaloa-Lolohea ❌ David Wiseman ❌ George Unsworth ❌ Keegan Thomas ❌ M…" at bounding box center [637, 151] width 183 height 16
click at [546, 143] on select "Aminio Fonongaloa-Lolohea ❌ David Wiseman ❌ George Unsworth ❌ Keegan Thomas ❌ M…" at bounding box center [637, 151] width 183 height 16
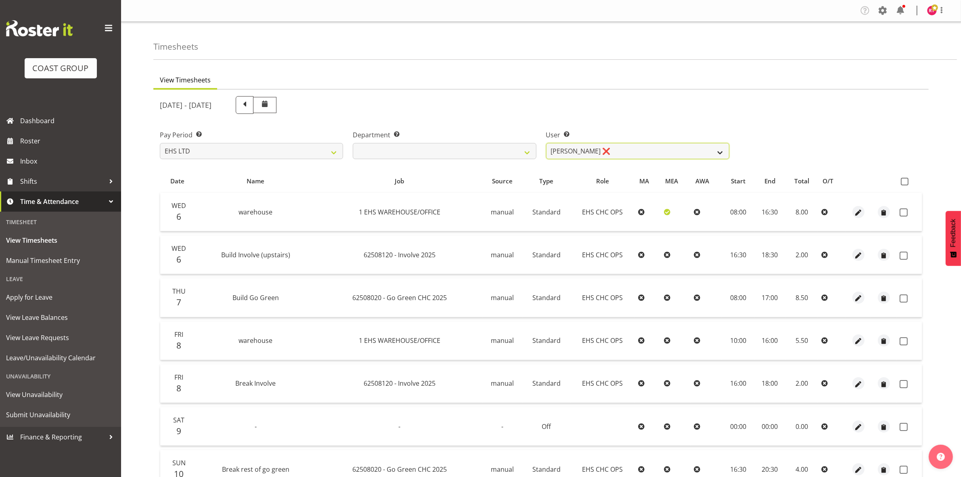
click at [649, 148] on select "Aminio Fonongaloa-Lolohea ❌ David Wiseman ❌ George Unsworth ❌ Keegan Thomas ❌ M…" at bounding box center [637, 151] width 183 height 16
select select "11521"
click at [546, 143] on select "Aminio Fonongaloa-Lolohea ❌ David Wiseman ❌ George Unsworth ❌ Keegan Thomas ❌ M…" at bounding box center [637, 151] width 183 height 16
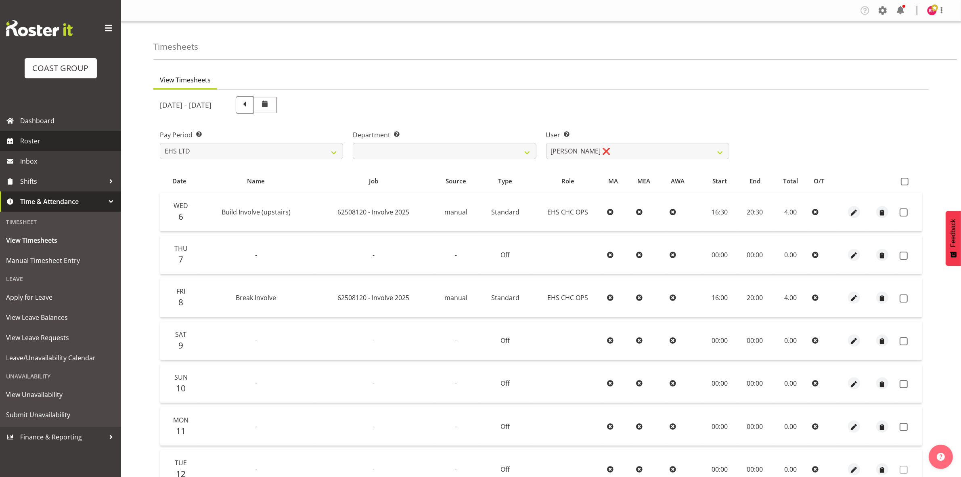
click at [46, 136] on span "Roster" at bounding box center [68, 141] width 97 height 12
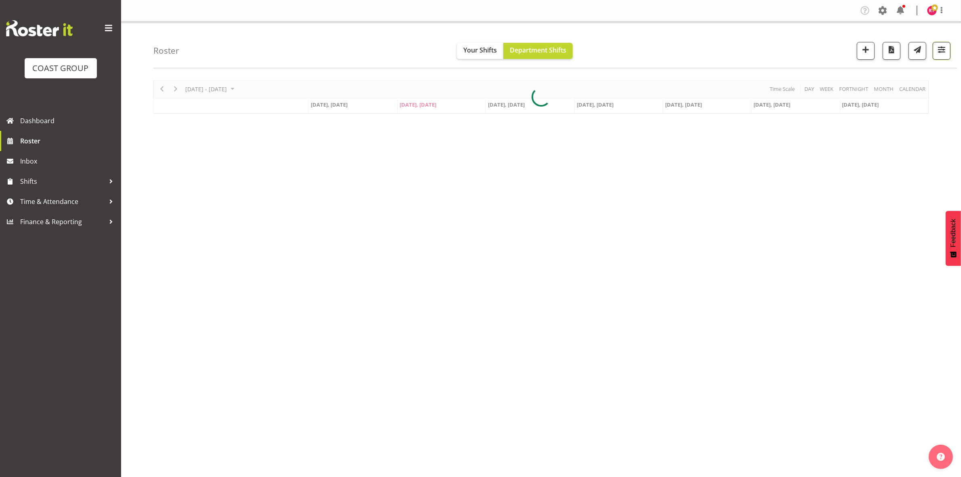
click at [941, 55] on button "button" at bounding box center [942, 51] width 18 height 18
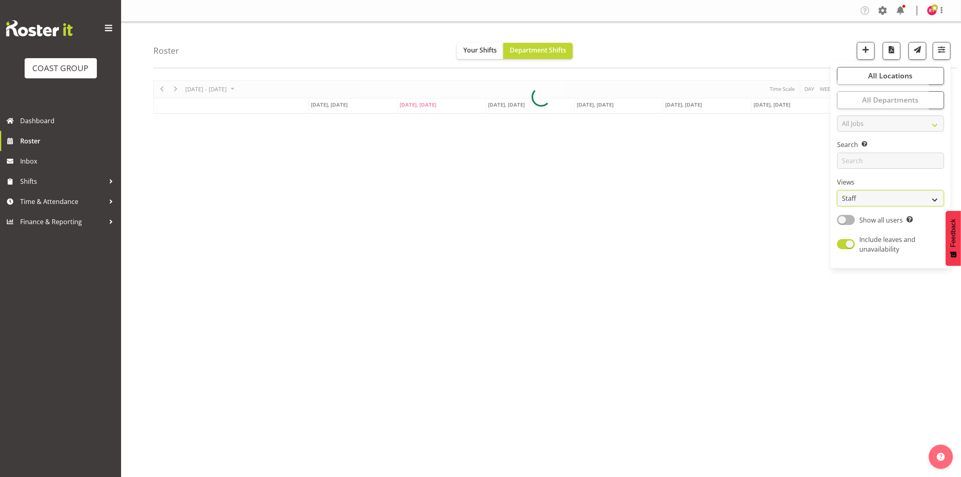
click at [870, 194] on select "Staff Role Shift - Horizontal Shift - Vertical Staff - Location" at bounding box center [890, 198] width 107 height 16
select select "shift"
click at [838, 190] on select "Staff Role Shift - Horizontal Shift - Vertical Staff - Location" at bounding box center [890, 198] width 107 height 16
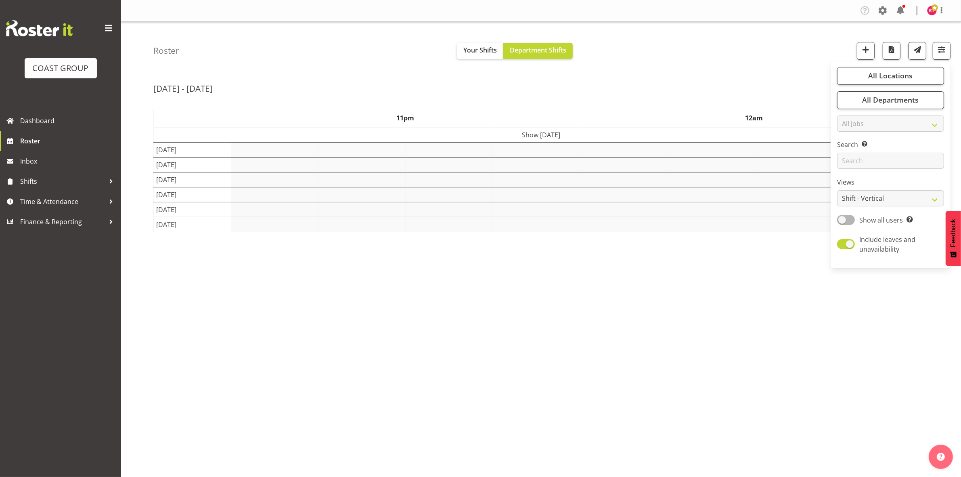
click at [707, 85] on div "Aug 11th - 17th, 2025" at bounding box center [541, 89] width 776 height 19
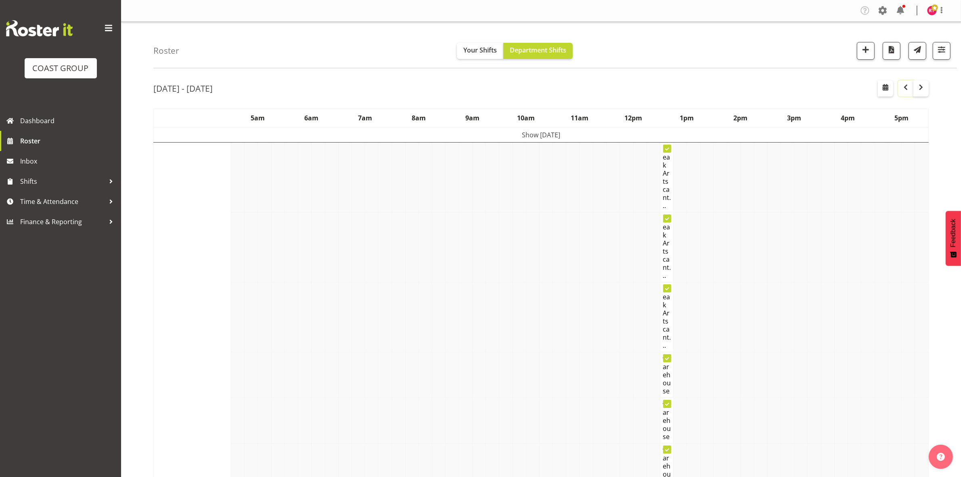
click at [906, 85] on span "button" at bounding box center [906, 87] width 10 height 10
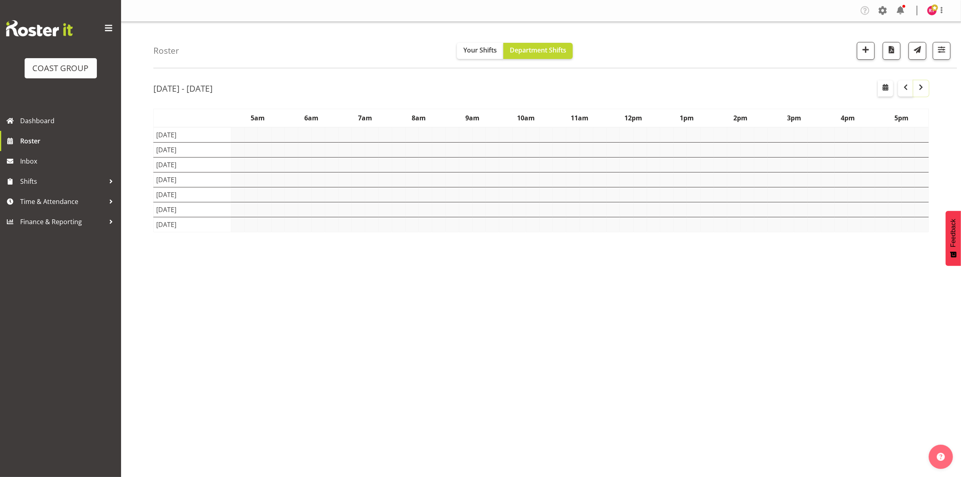
click at [920, 88] on span "button" at bounding box center [921, 87] width 10 height 10
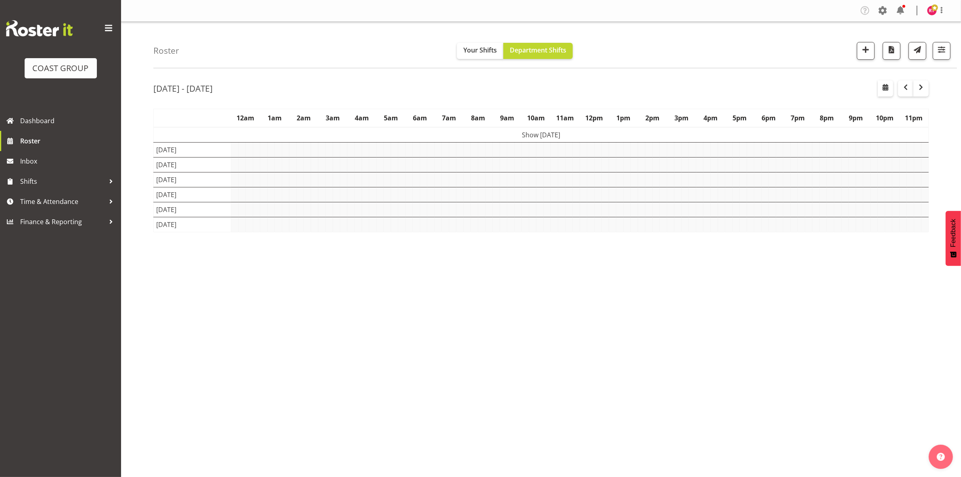
click at [713, 86] on div "Aug 11th - 17th, 2025" at bounding box center [541, 89] width 776 height 19
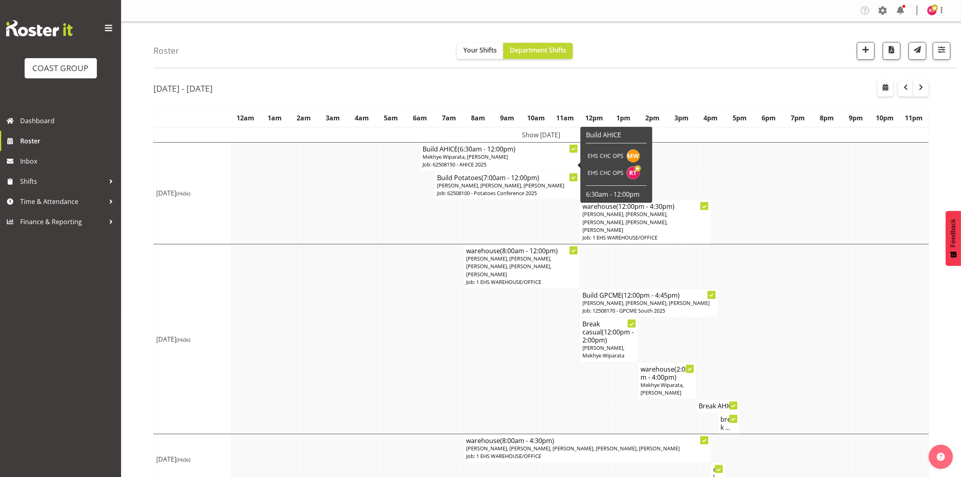
click at [509, 132] on td "Show Mon 11th Aug 2025" at bounding box center [541, 134] width 775 height 15
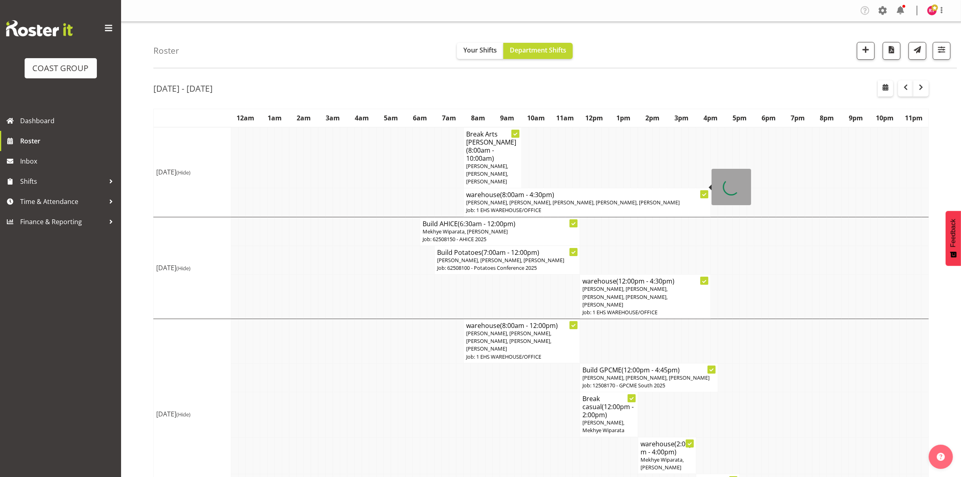
click at [511, 199] on span "Martin Gorzeman, David Wiseman, Shatif Ssendi, Reuben Bowe, Mekhye Wiparata" at bounding box center [573, 202] width 214 height 7
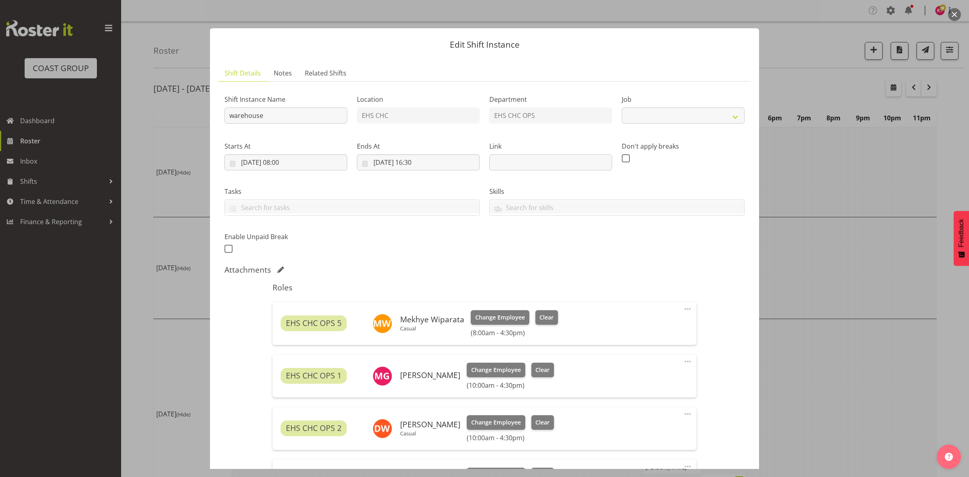
select select "69"
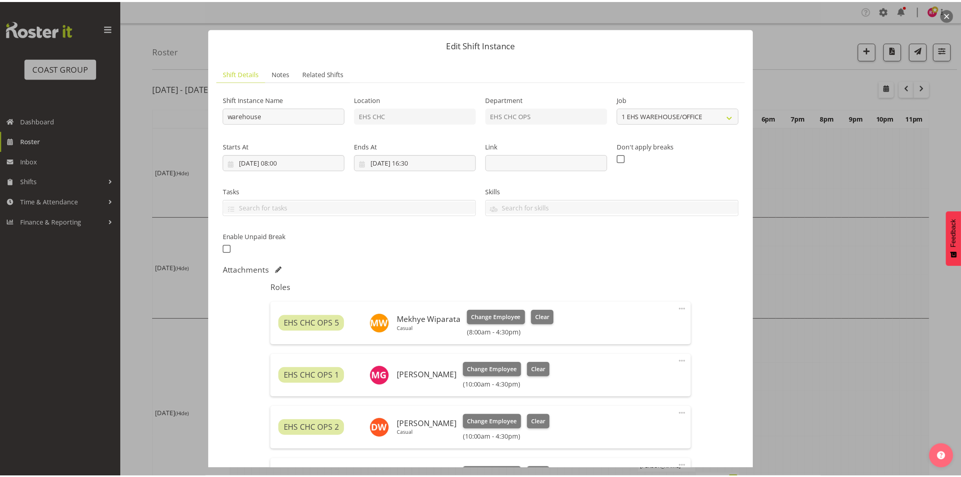
scroll to position [195, 0]
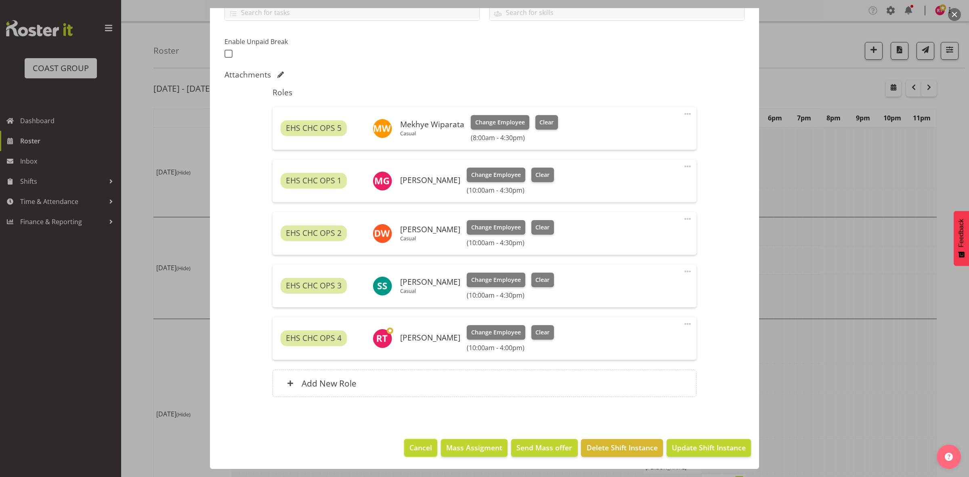
click at [417, 445] on span "Cancel" at bounding box center [420, 447] width 23 height 10
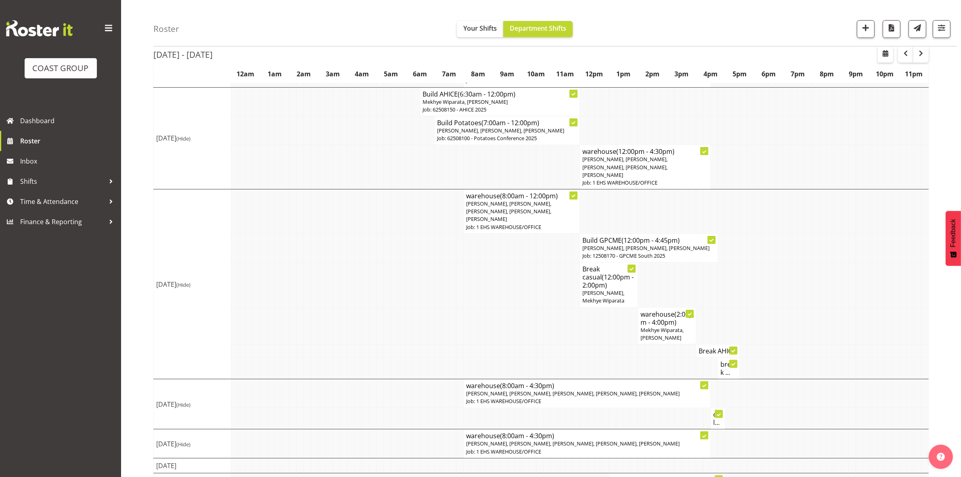
scroll to position [146, 0]
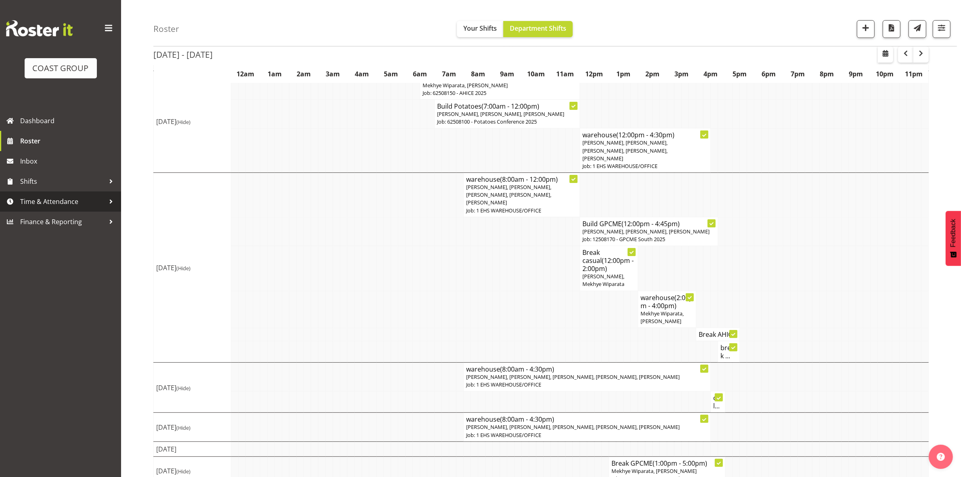
click at [66, 202] on span "Time & Attendance" at bounding box center [62, 201] width 85 height 12
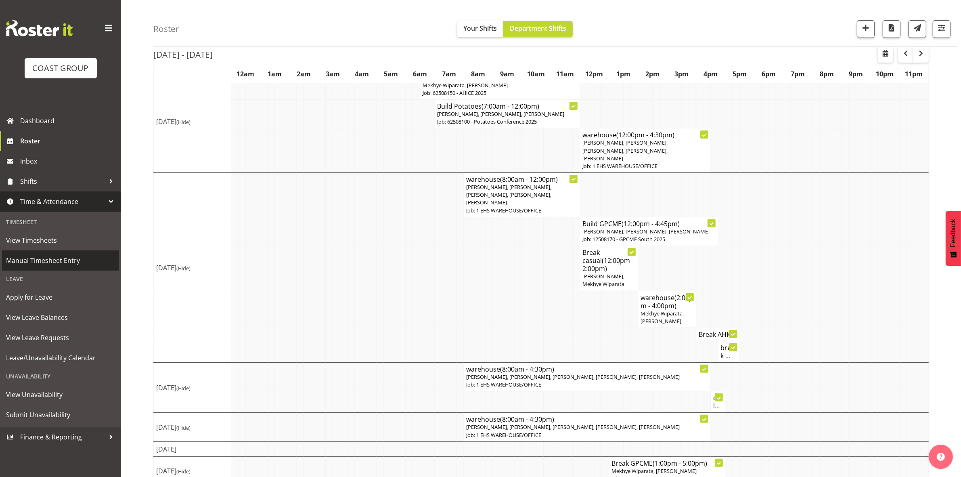
click at [61, 259] on span "Manual Timesheet Entry" at bounding box center [60, 260] width 109 height 12
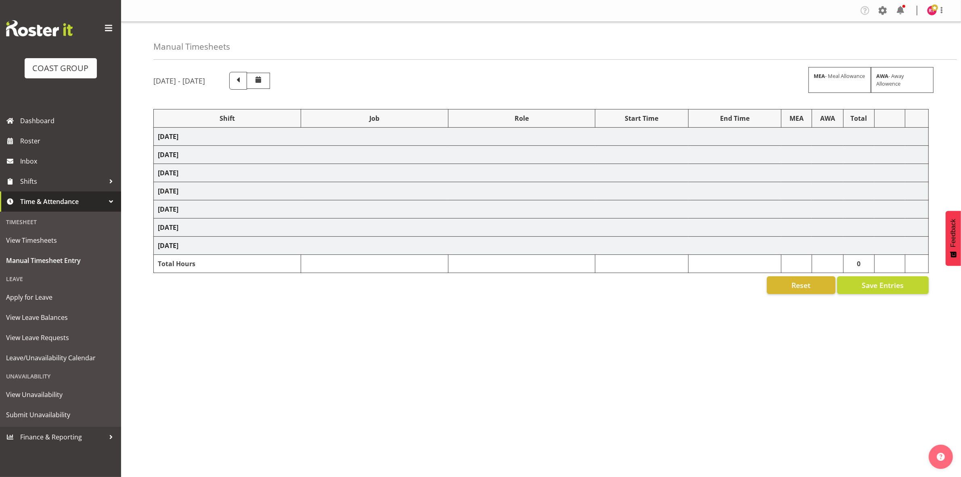
select select "80010"
select select "9602"
select select "80011"
select select "69"
select select "80012"
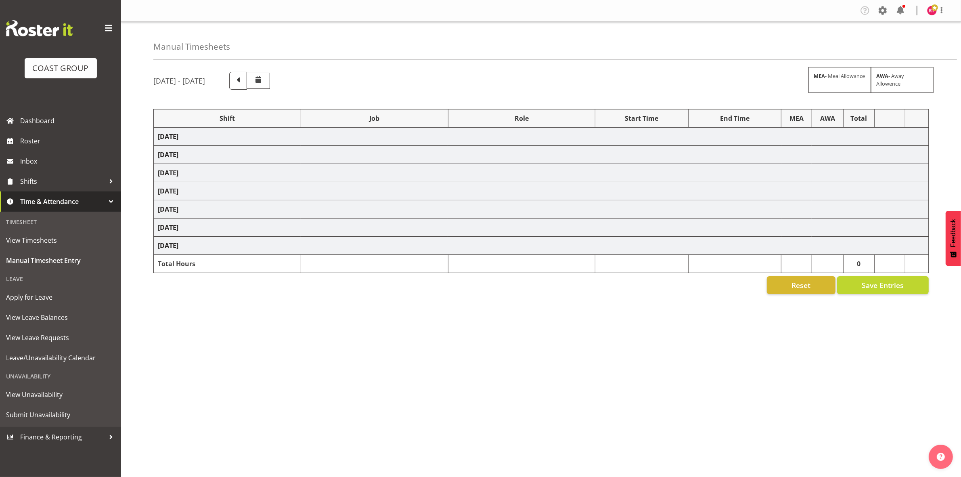
select select "9602"
select select "80017"
select select "9195"
select select "80018"
select select "69"
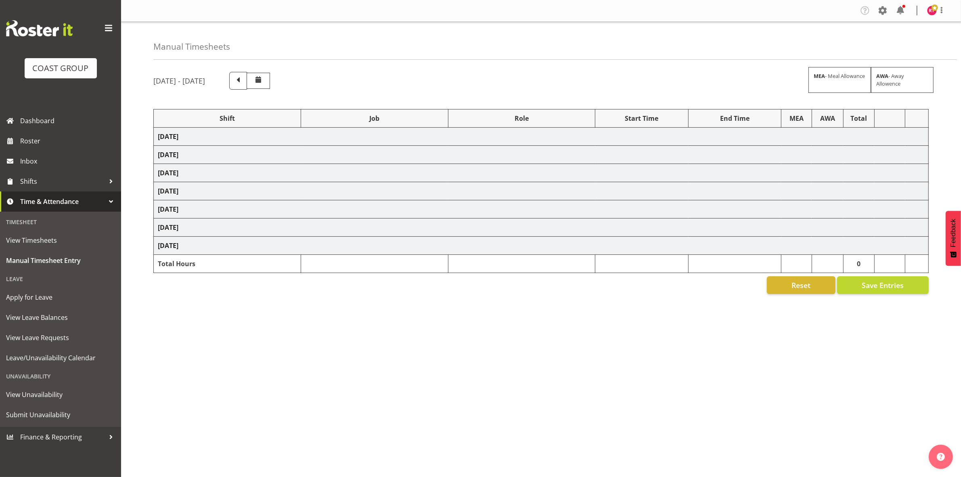
select select "80021"
select select "9602"
select select "80025"
select select "9195"
select select "80027"
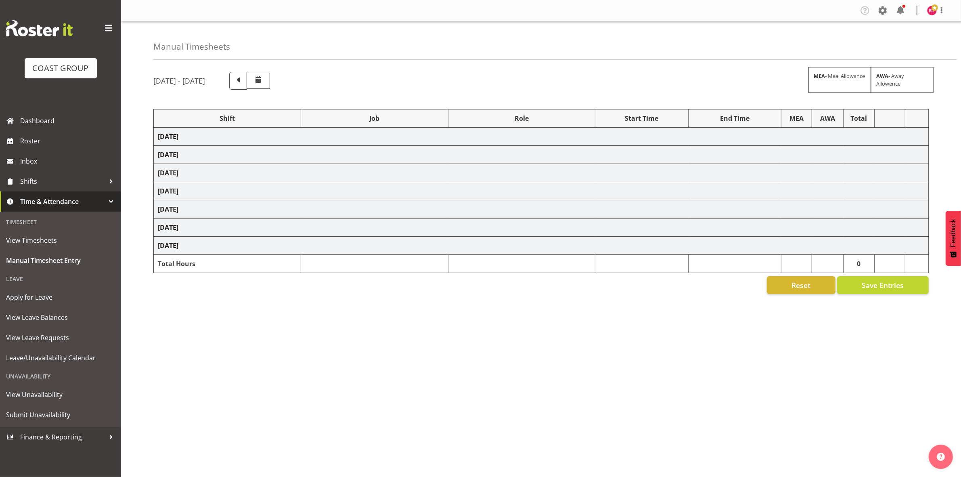
select select "69"
select select "80030"
select select "69"
select select "80028"
select select "10470"
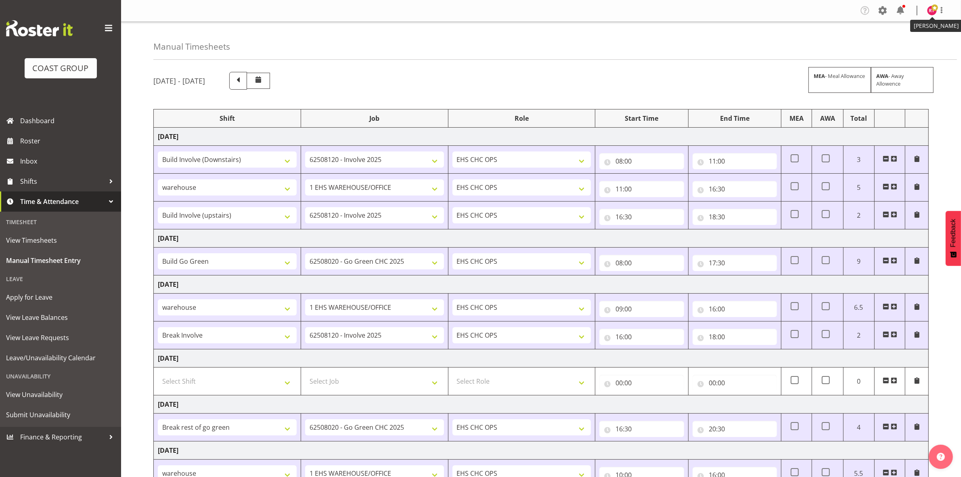
click at [935, 9] on span at bounding box center [935, 7] width 6 height 6
click at [891, 42] on link "Log Out" at bounding box center [908, 42] width 78 height 15
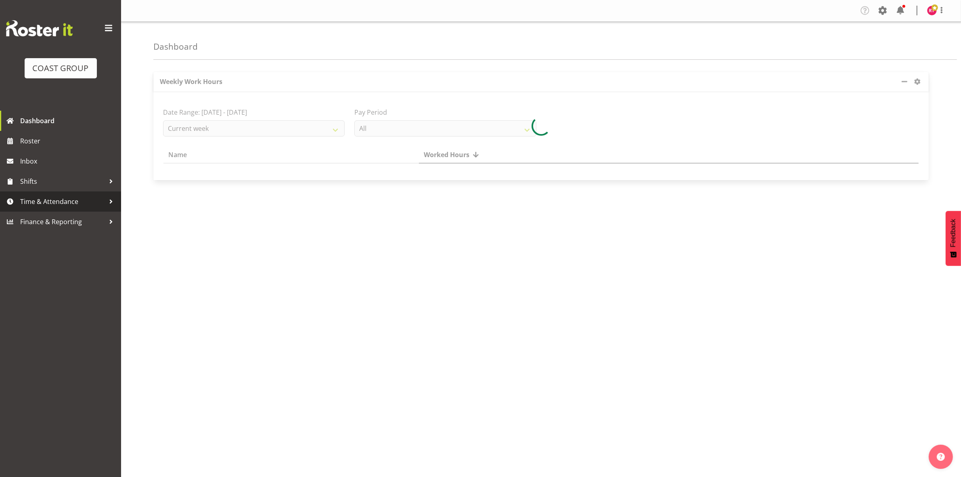
click at [57, 195] on span "Time & Attendance" at bounding box center [62, 201] width 85 height 12
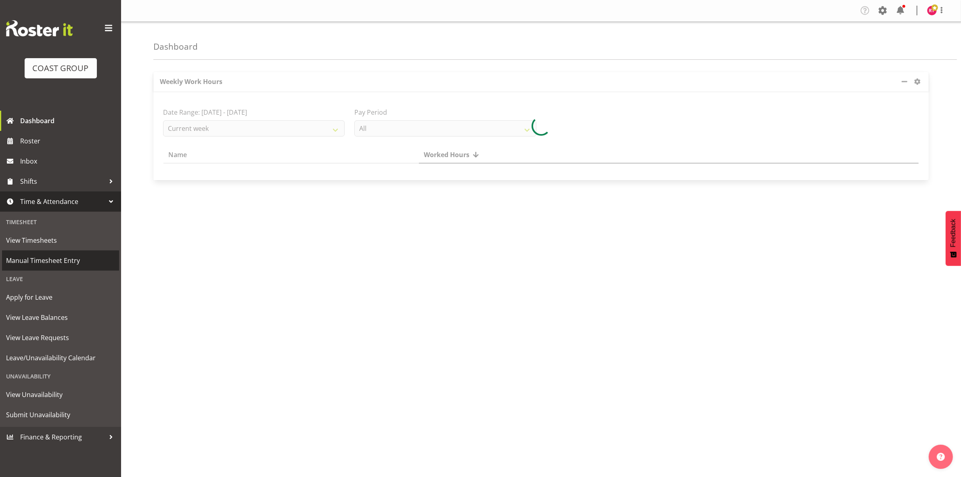
click at [59, 264] on span "Manual Timesheet Entry" at bounding box center [60, 260] width 109 height 12
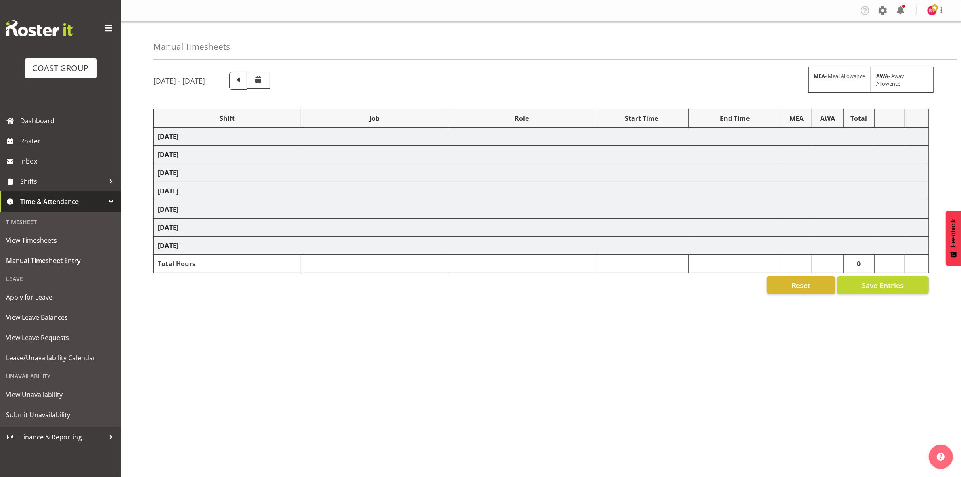
select select "80010"
select select "9602"
select select "80011"
select select "69"
select select "80012"
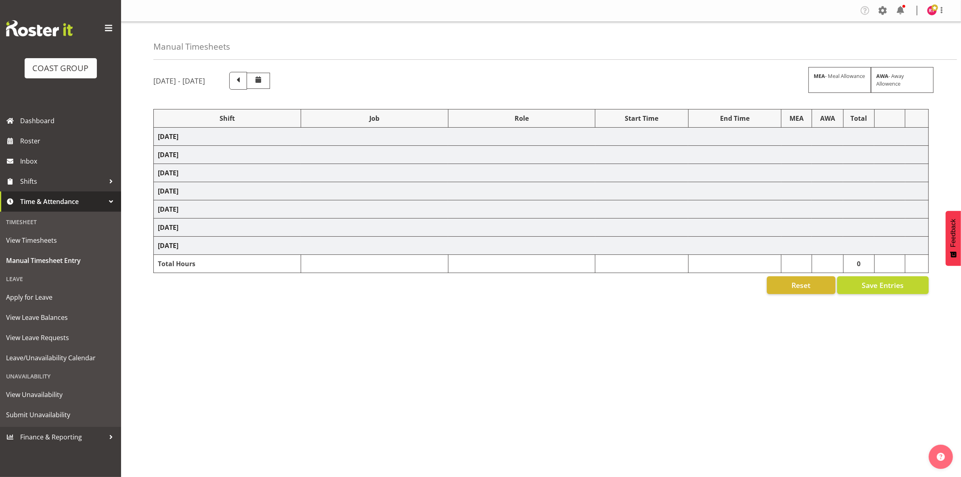
select select "9602"
select select "80017"
select select "9195"
select select "80018"
select select "69"
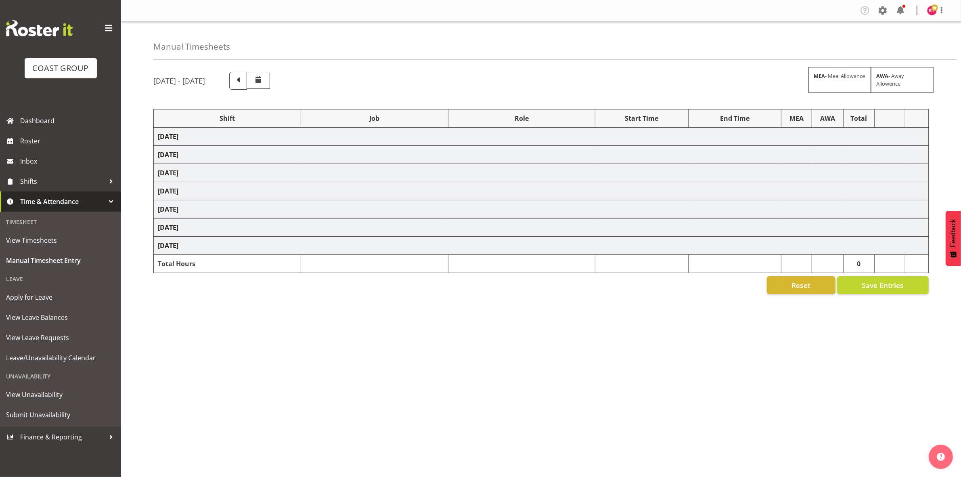
select select "80021"
select select "9602"
select select "80025"
select select "9195"
select select "80027"
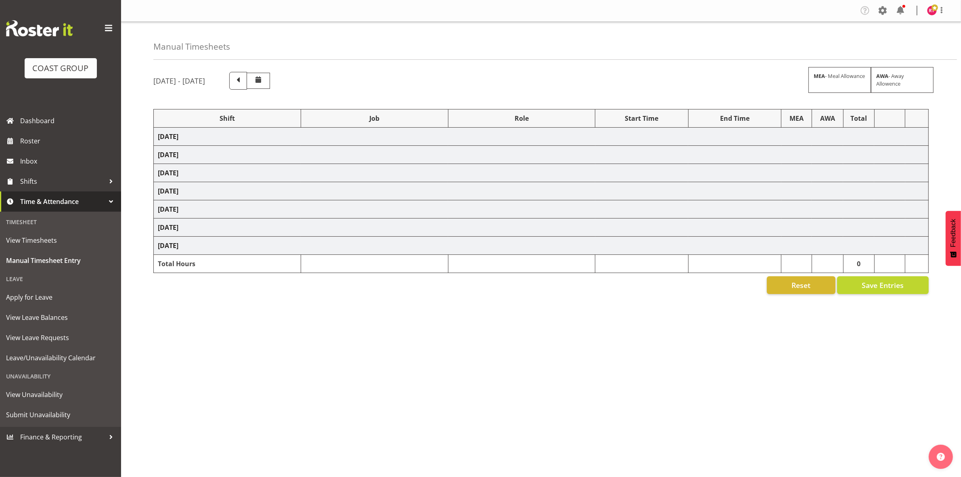
select select "69"
select select "80030"
select select "69"
select select "80028"
select select "10470"
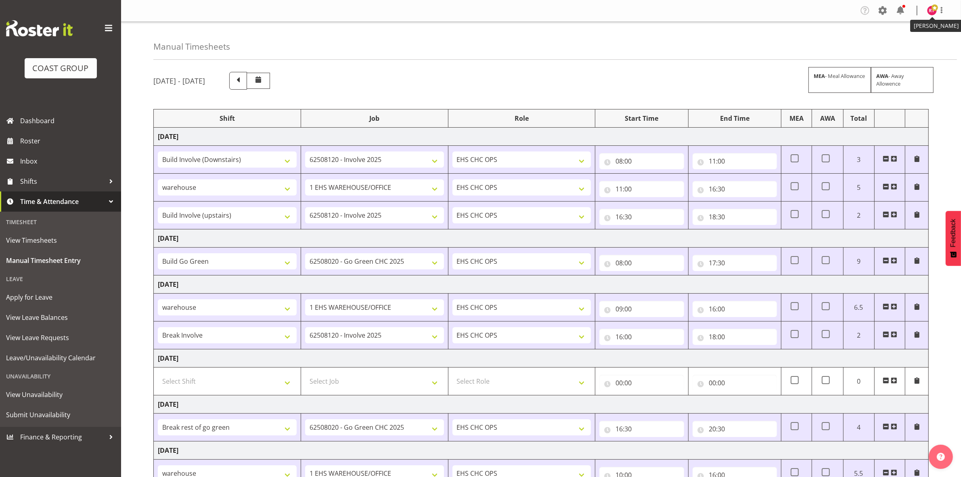
click at [936, 11] on img at bounding box center [932, 11] width 10 height 10
click at [905, 41] on link "Log Out" at bounding box center [908, 42] width 78 height 15
